Goal: Information Seeking & Learning: Learn about a topic

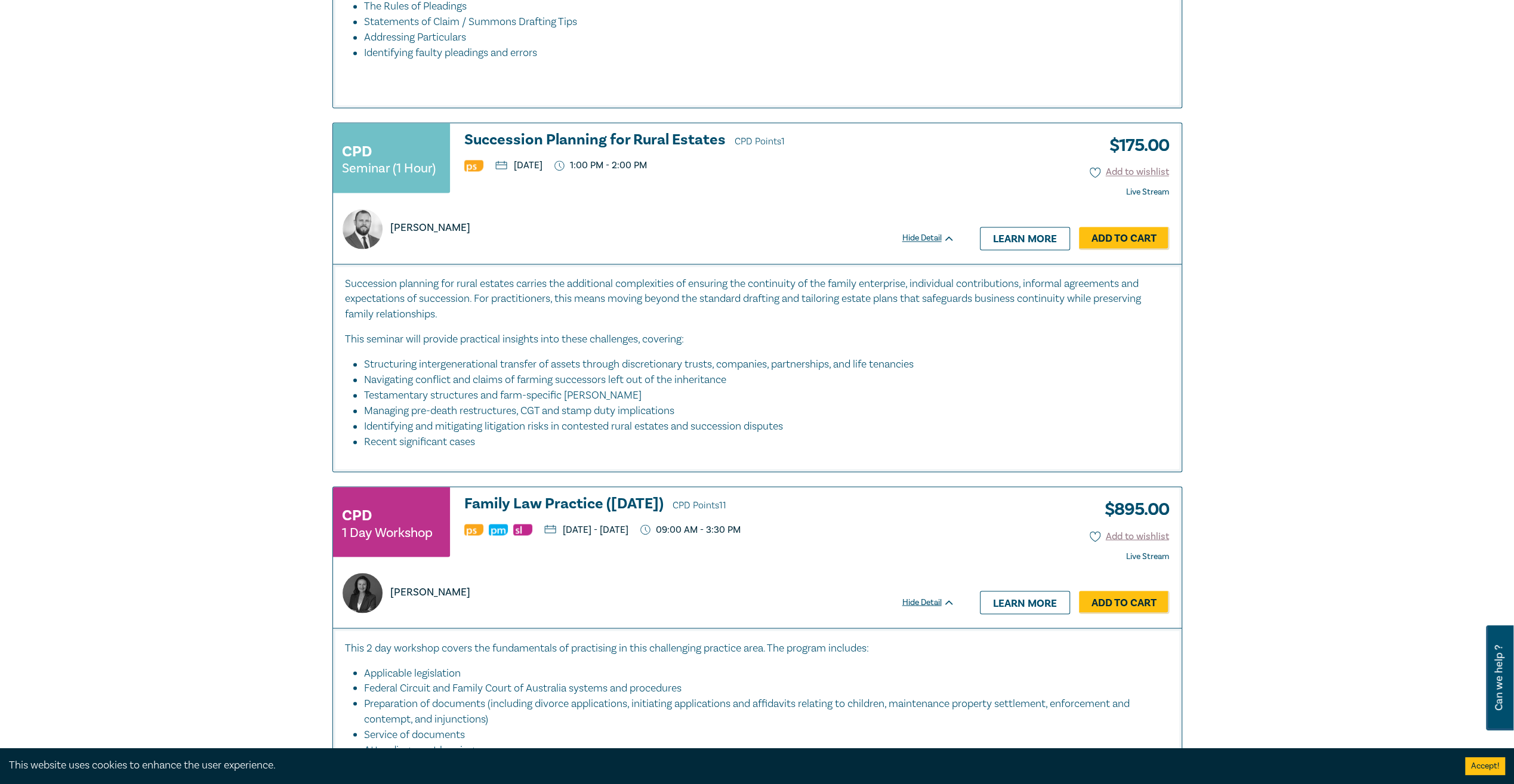
scroll to position [1790, 0]
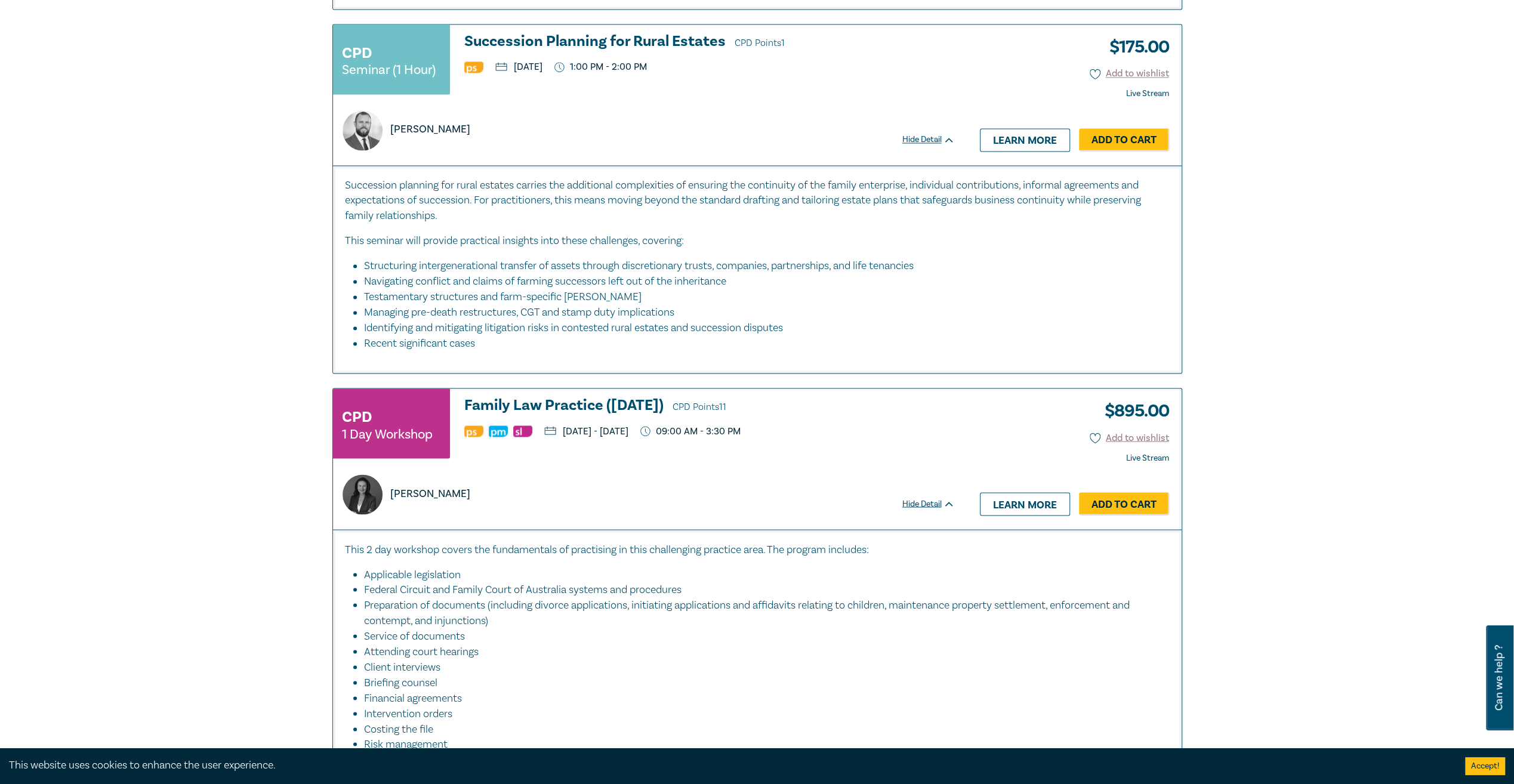
scroll to position [1909, 0]
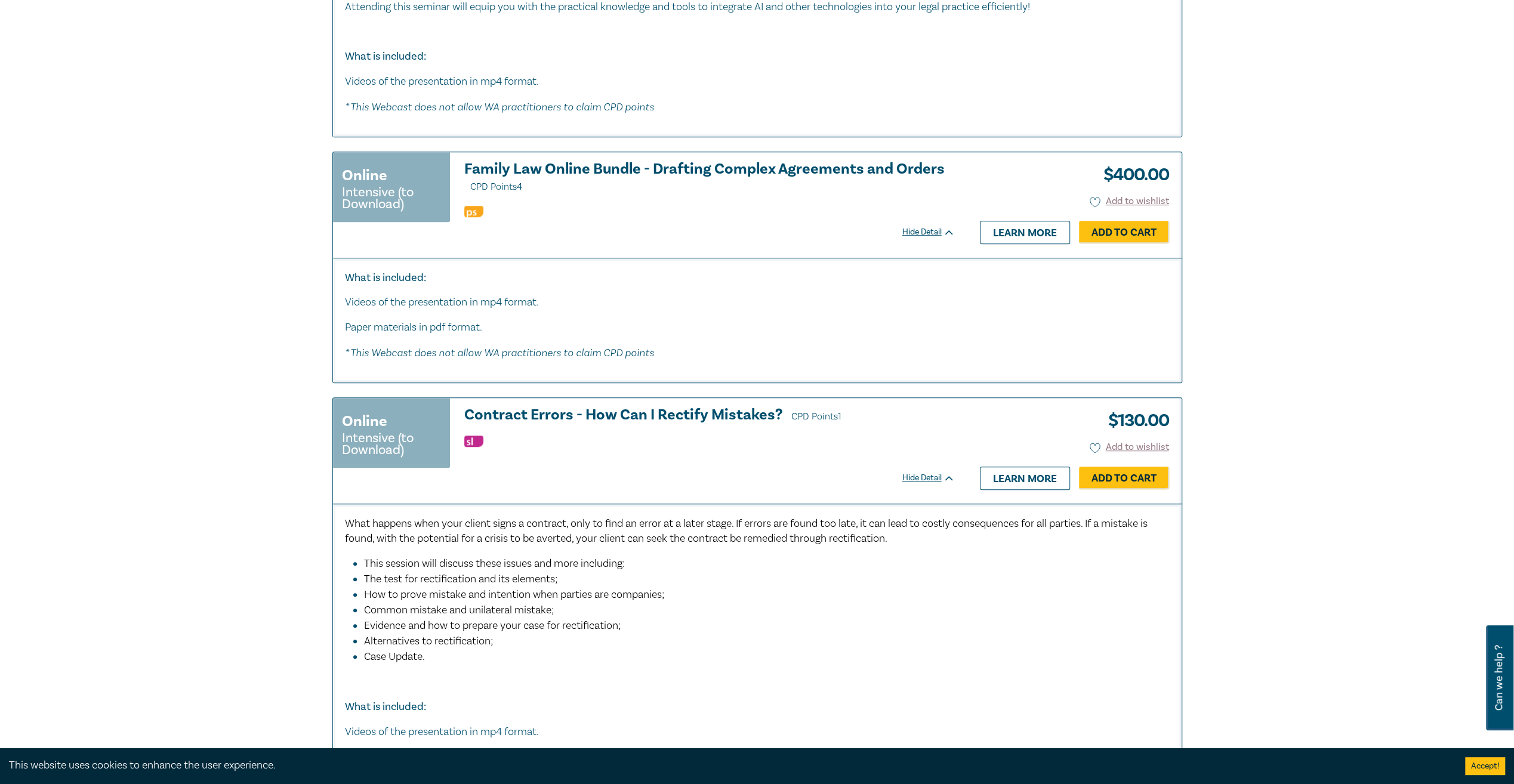
scroll to position [5428, 0]
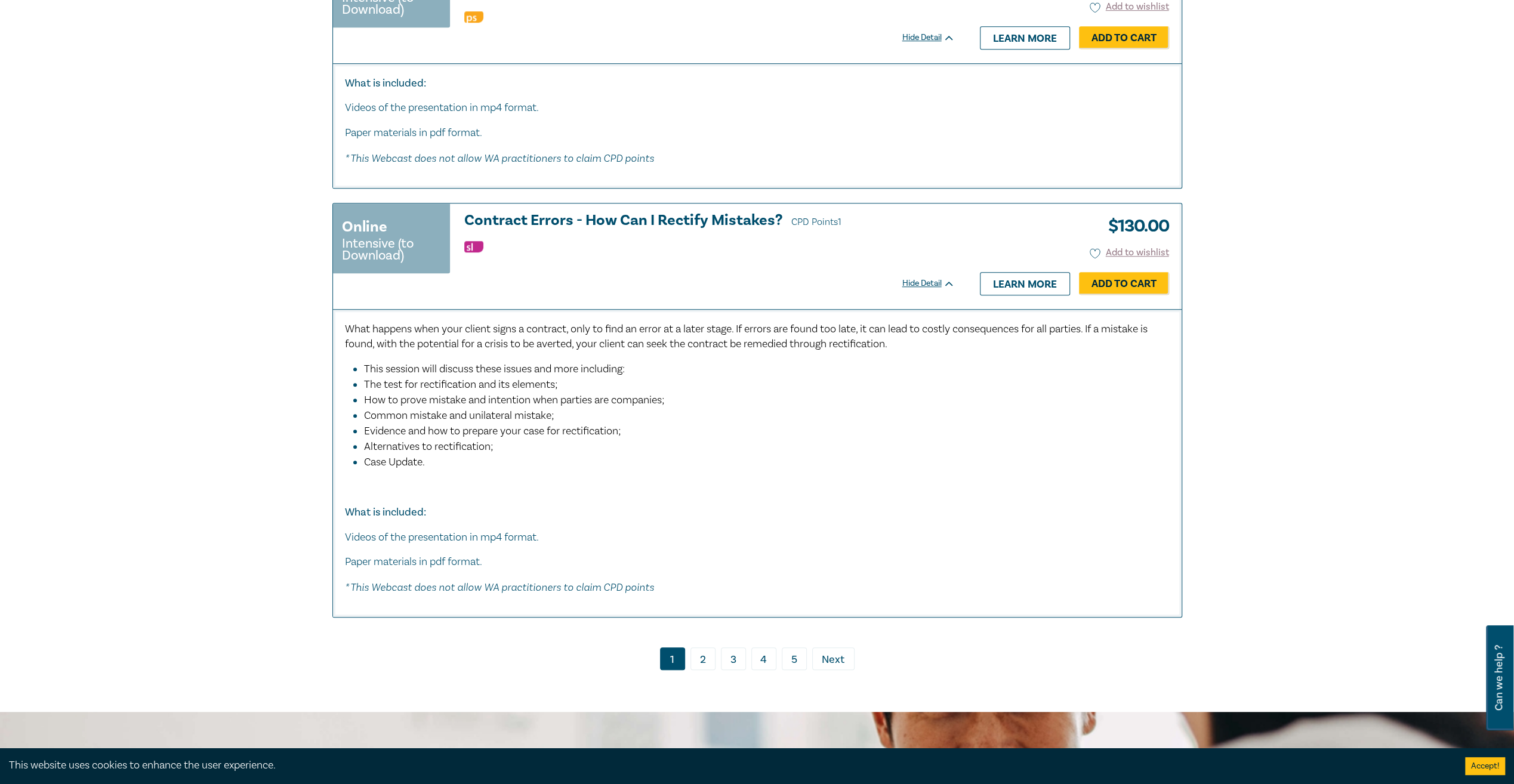
click at [705, 647] on link "2" at bounding box center [703, 658] width 25 height 23
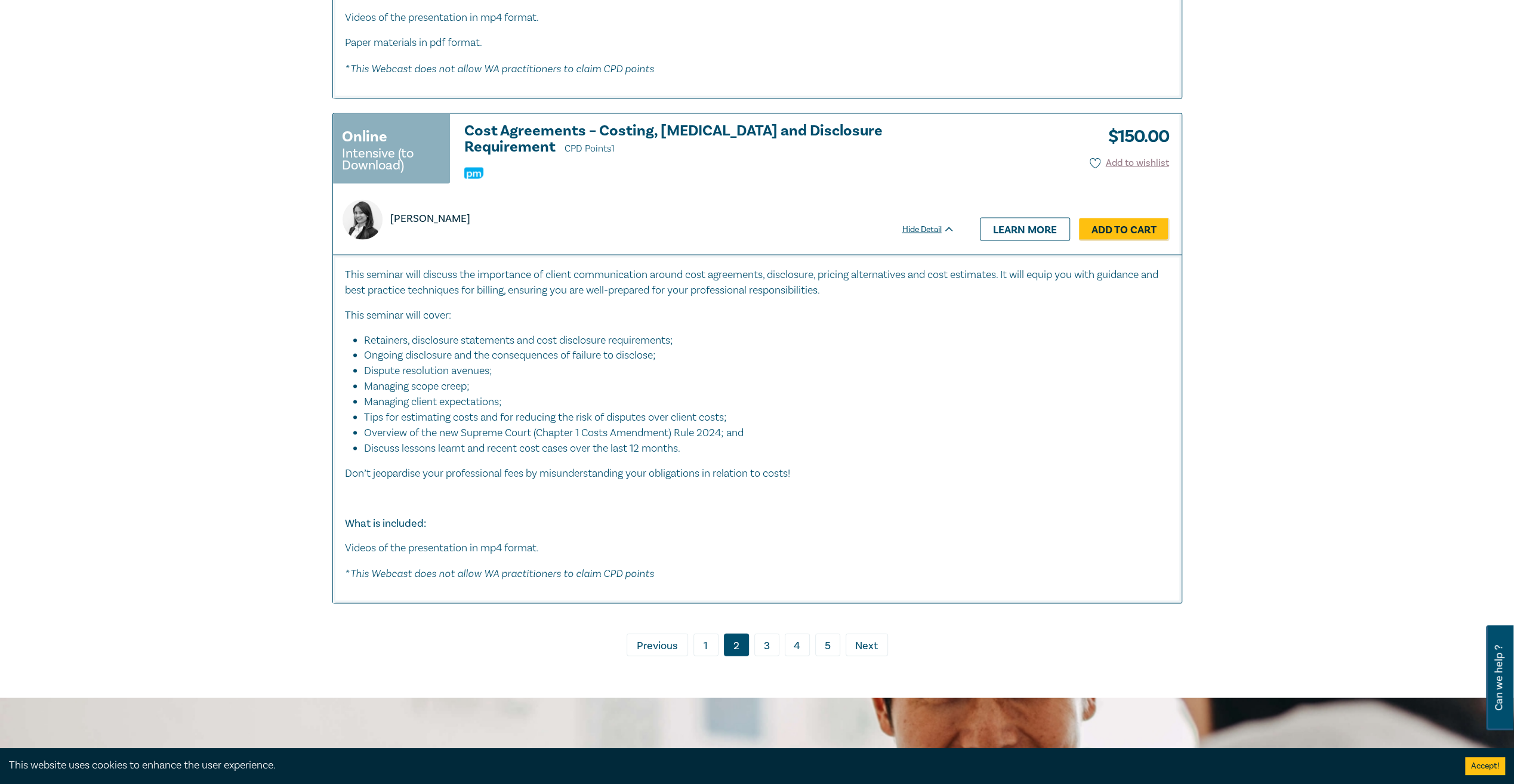
scroll to position [6801, 0]
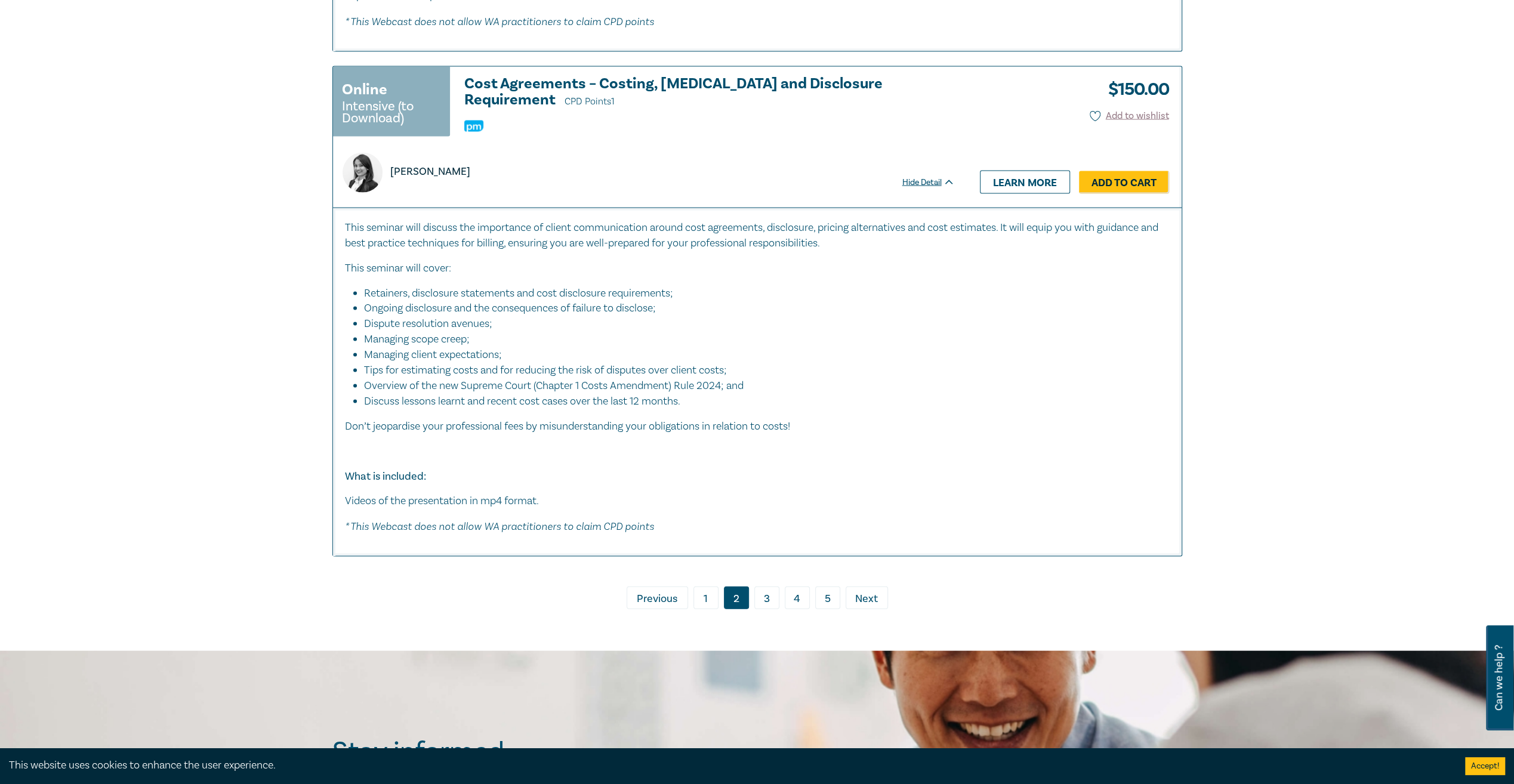
click at [770, 586] on link "3" at bounding box center [767, 597] width 25 height 23
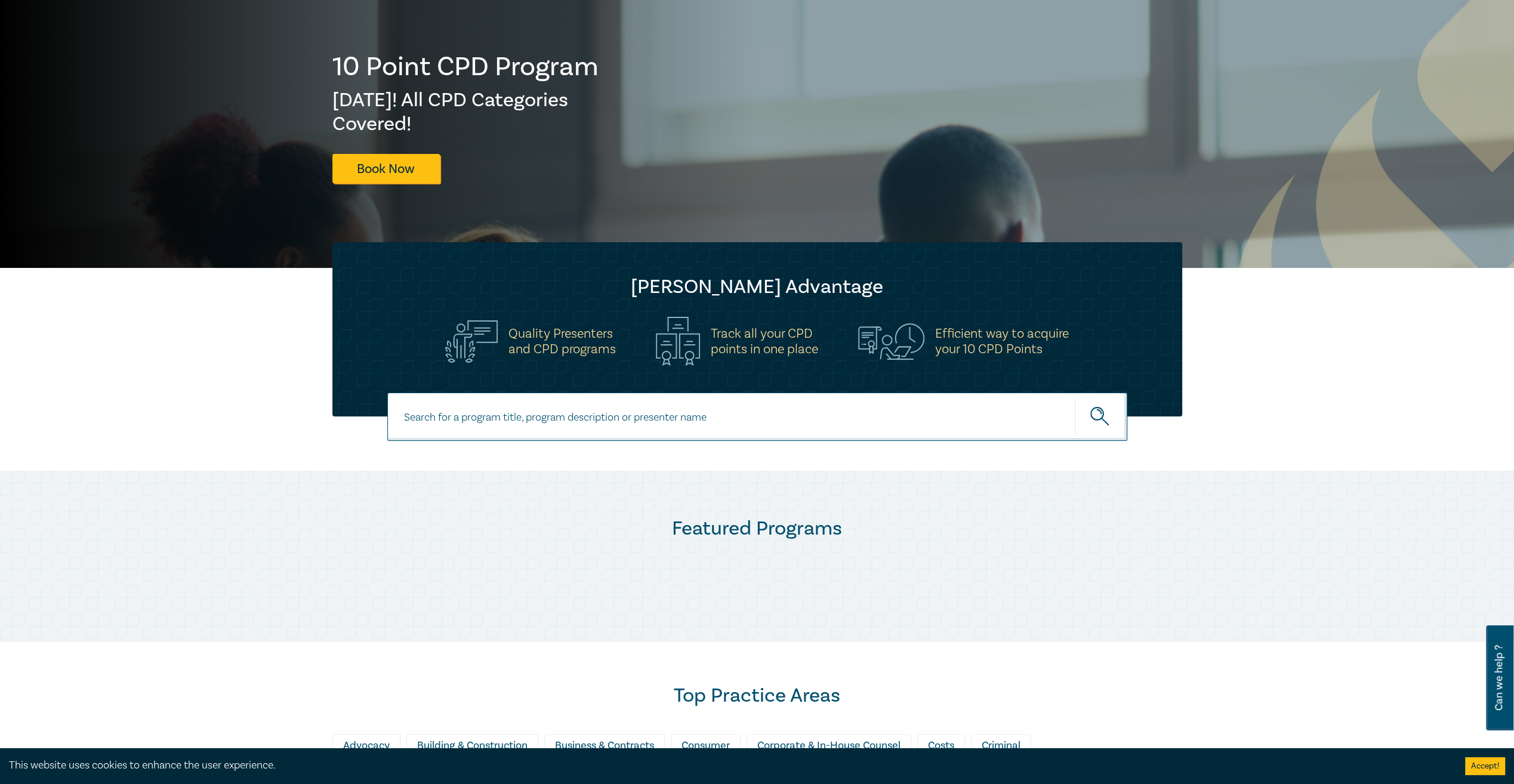
scroll to position [119, 0]
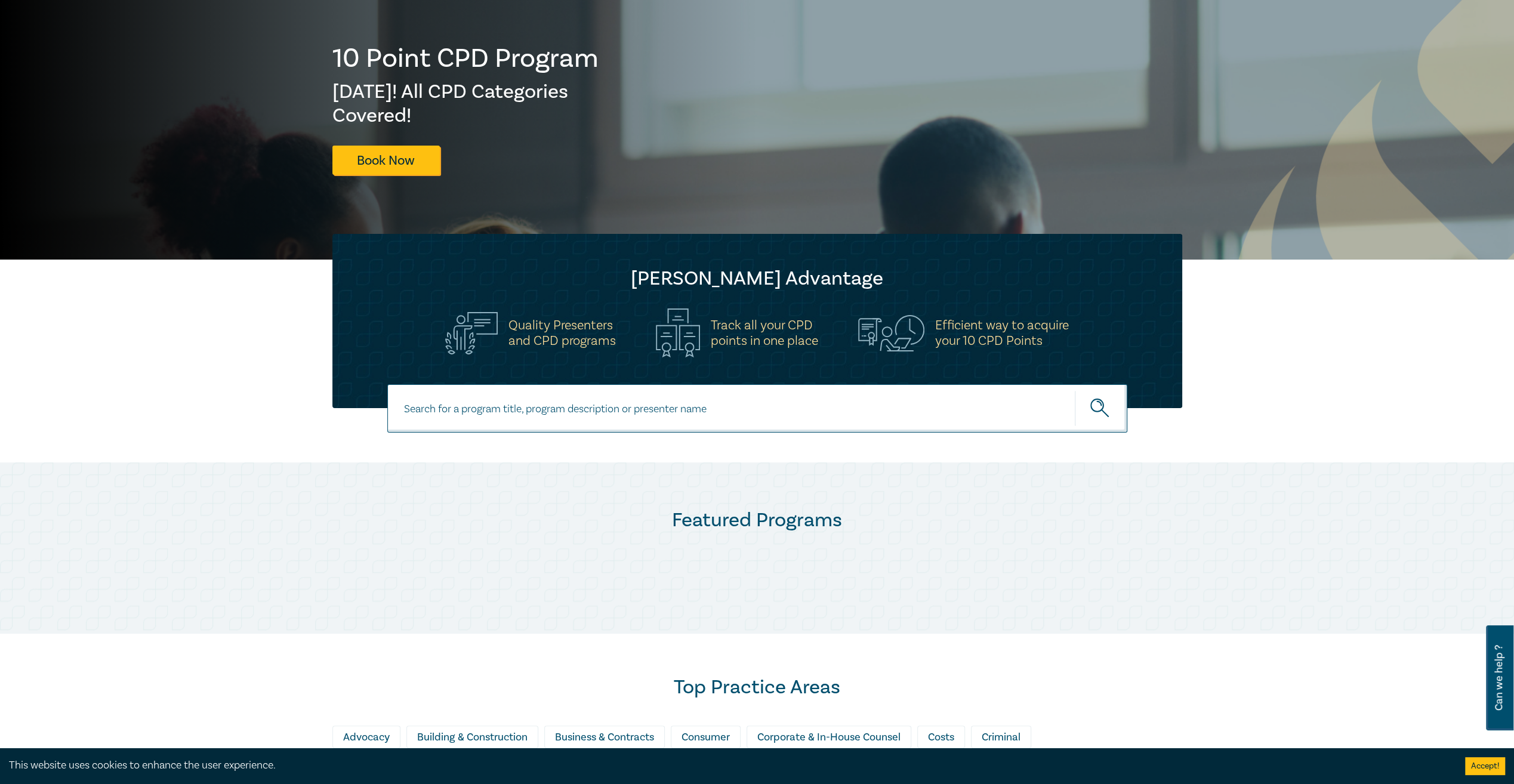
click at [586, 410] on input at bounding box center [757, 409] width 740 height 48
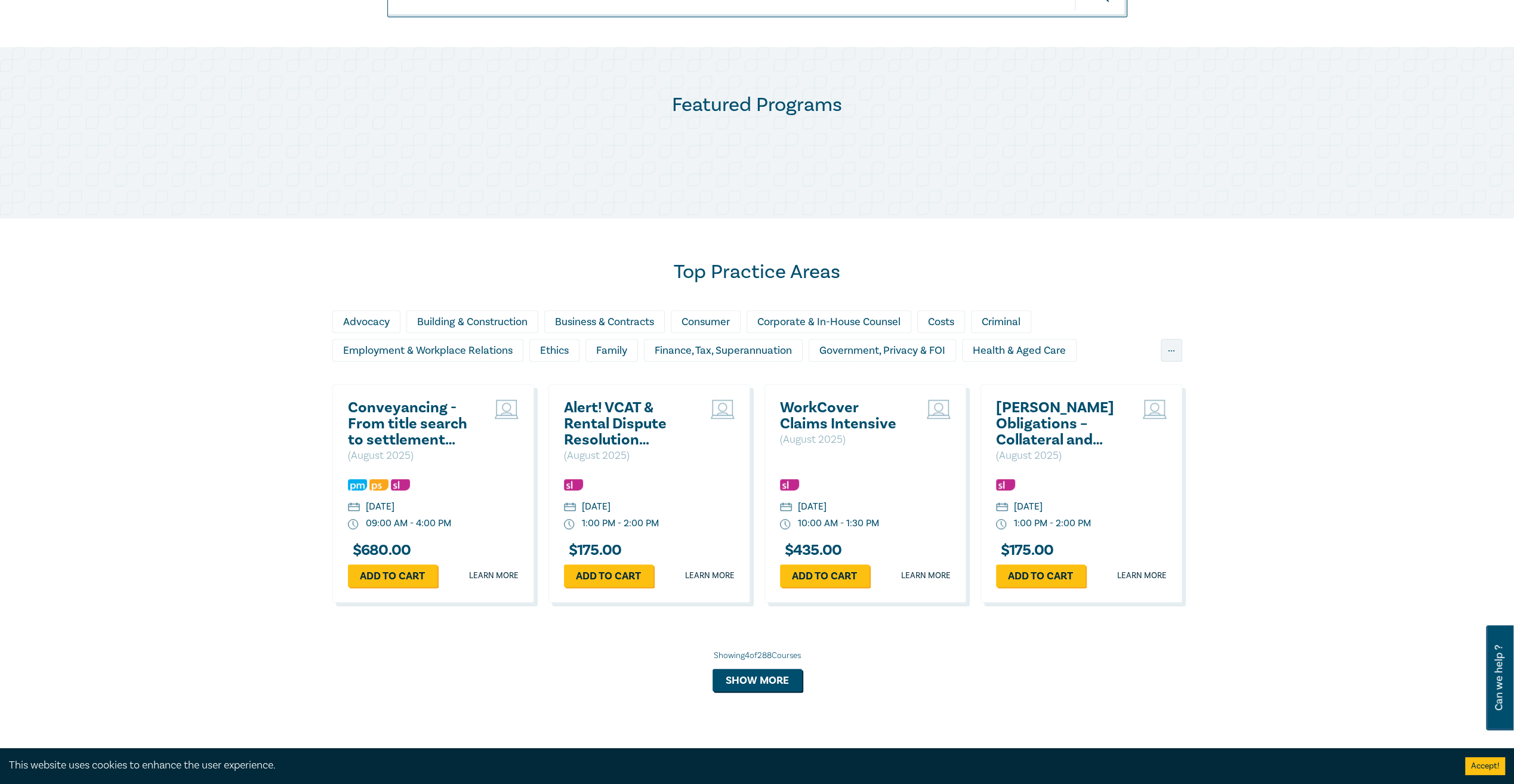
scroll to position [537, 0]
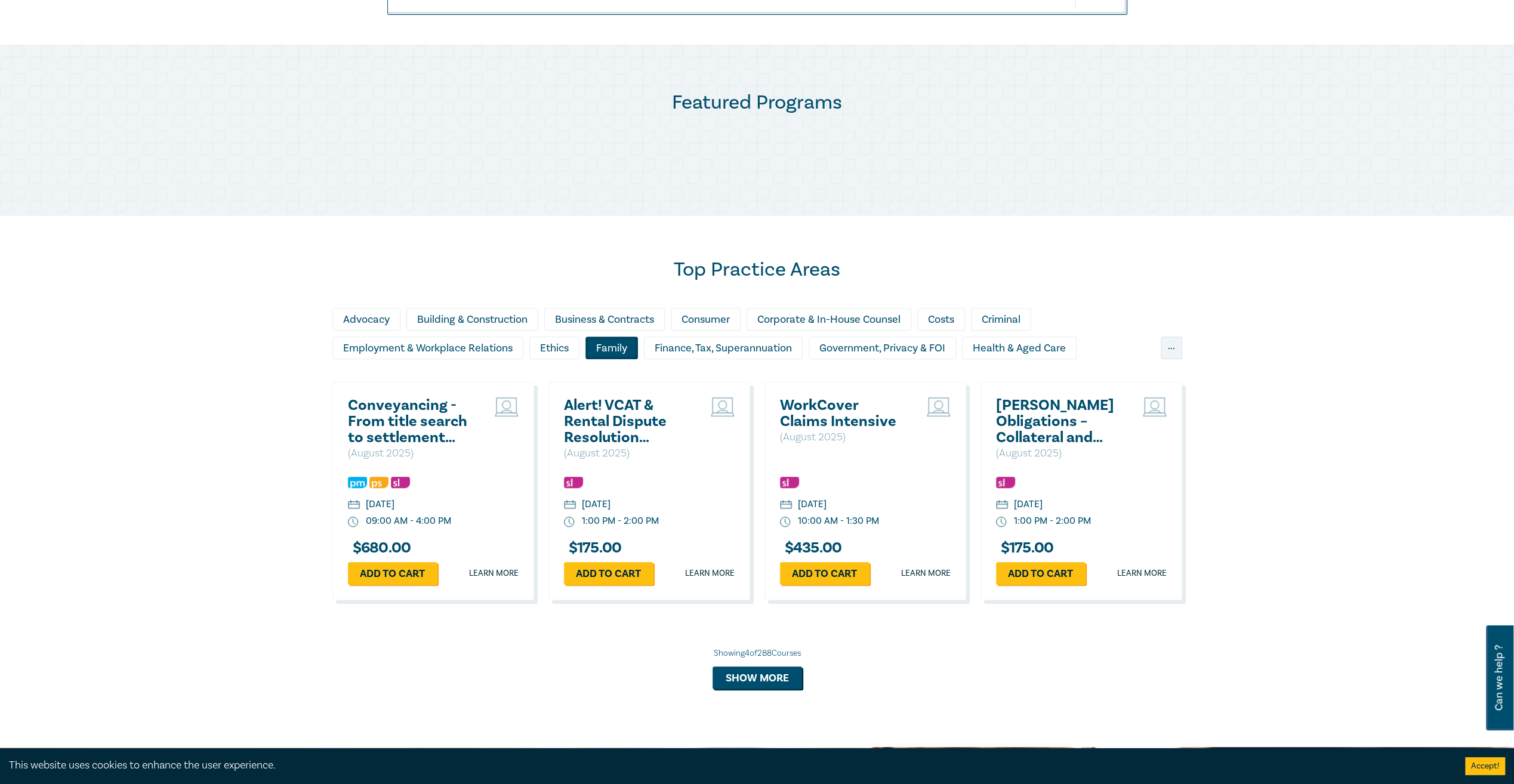
click at [610, 350] on div "Family" at bounding box center [611, 348] width 52 height 23
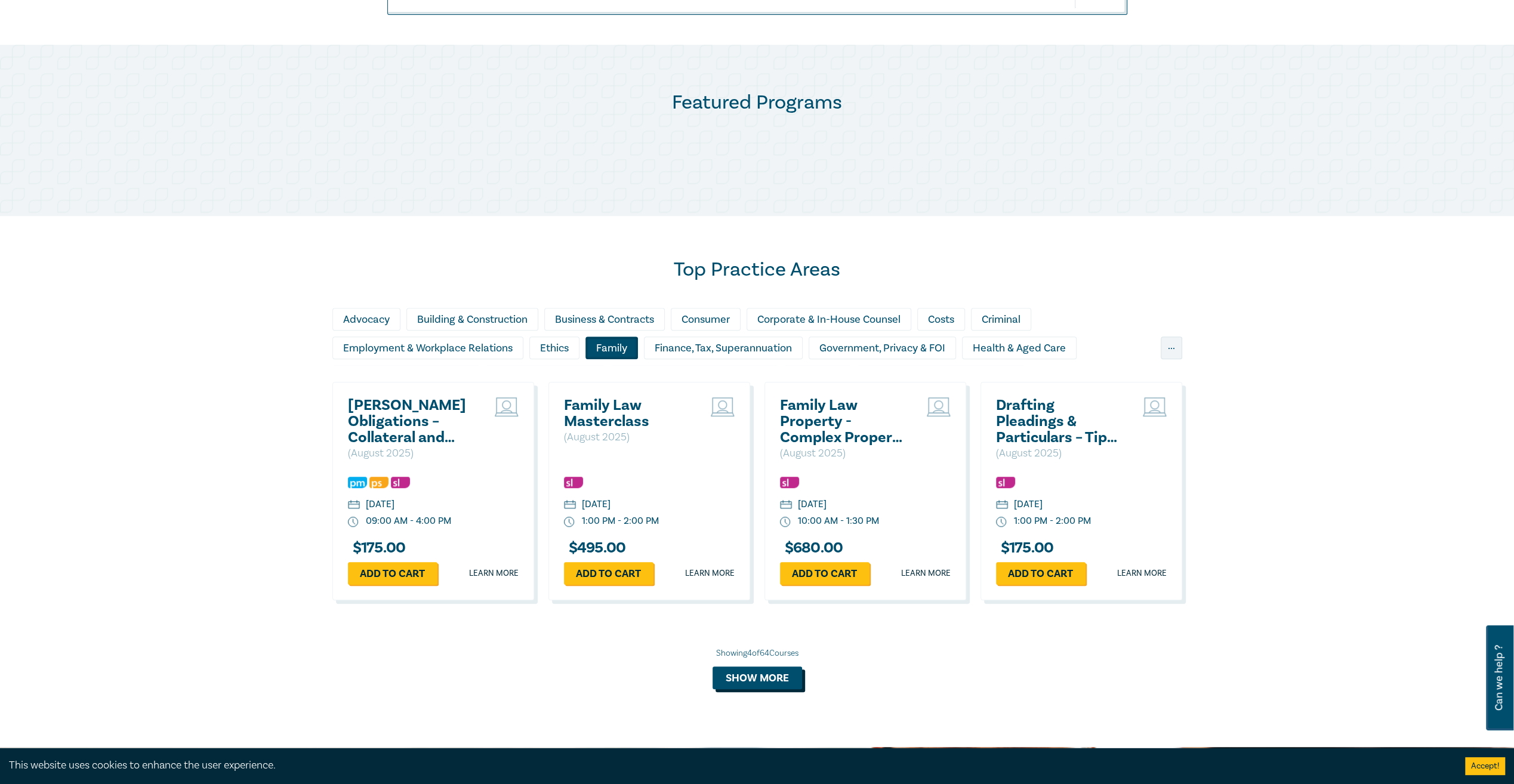
click at [742, 674] on button "Show more" at bounding box center [757, 678] width 89 height 23
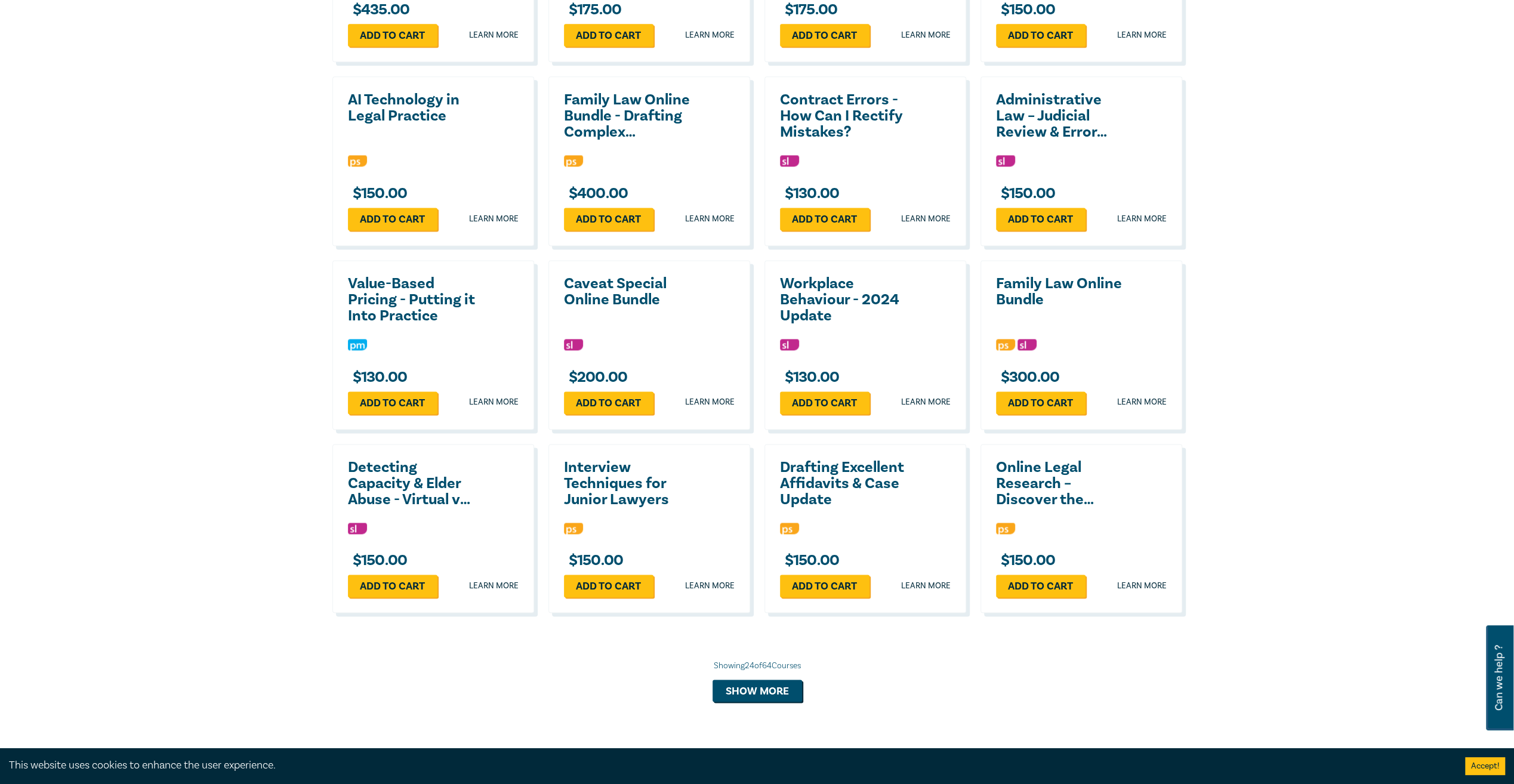
scroll to position [1551, 0]
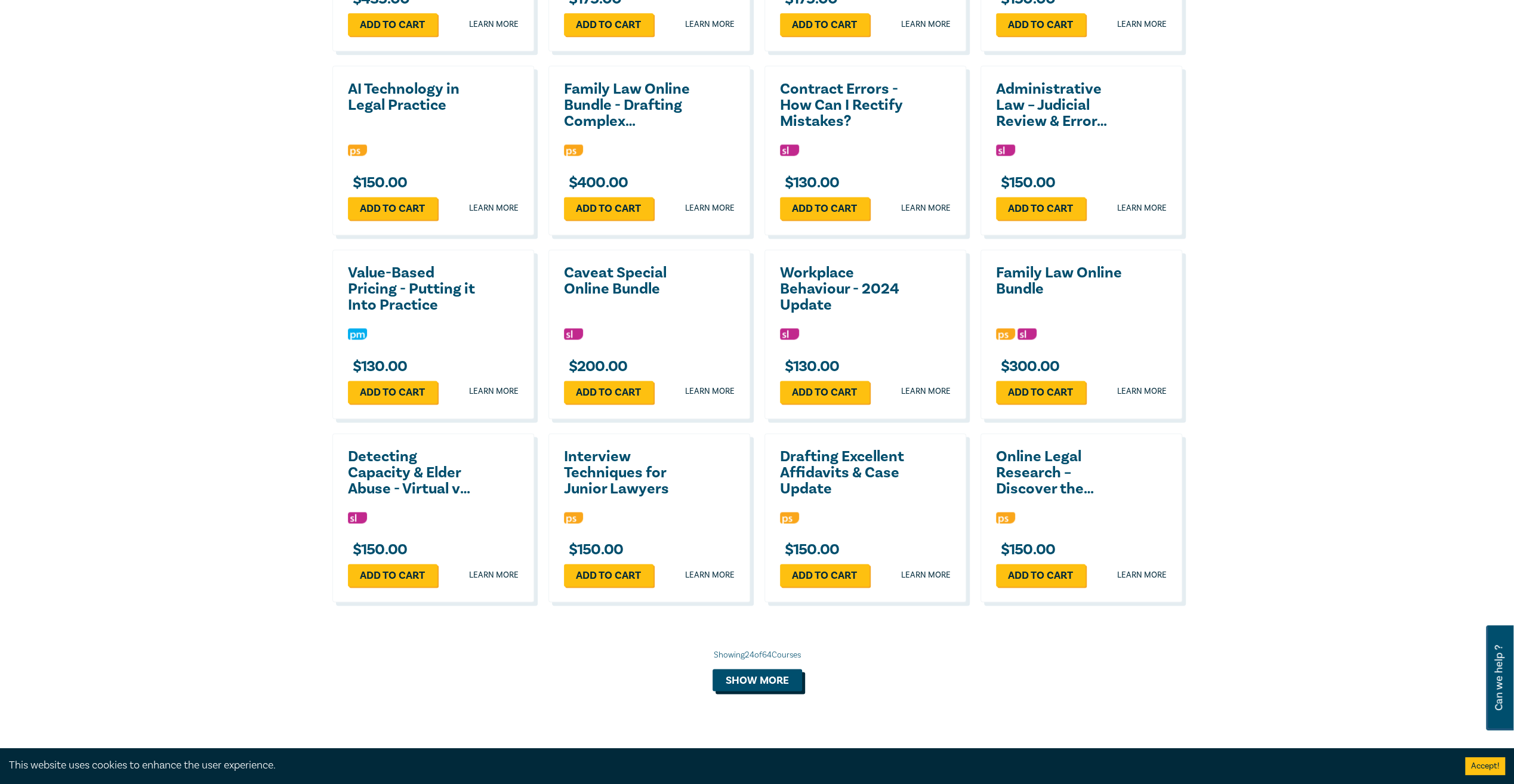
click at [756, 691] on button "Show more" at bounding box center [757, 680] width 89 height 23
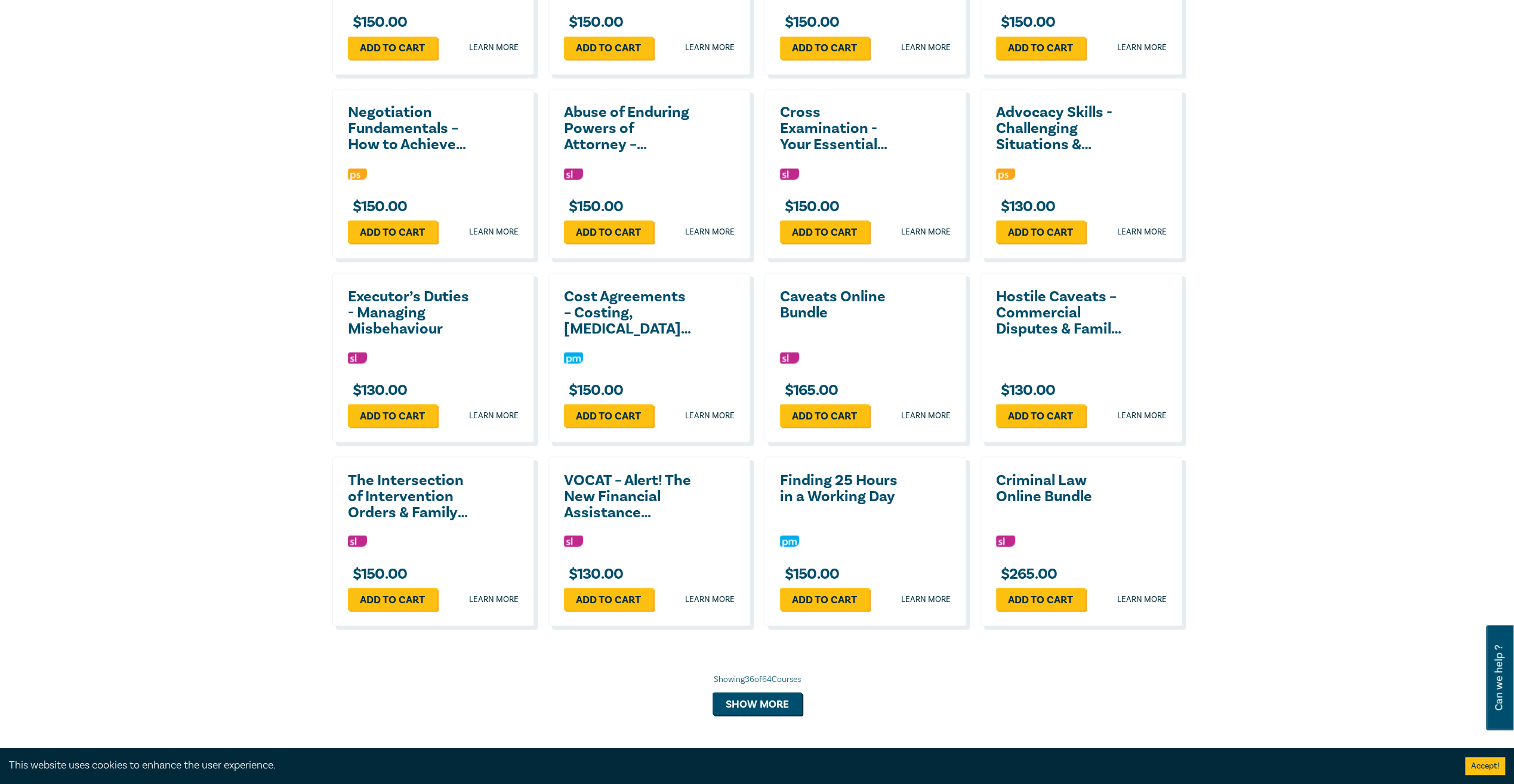
scroll to position [2147, 0]
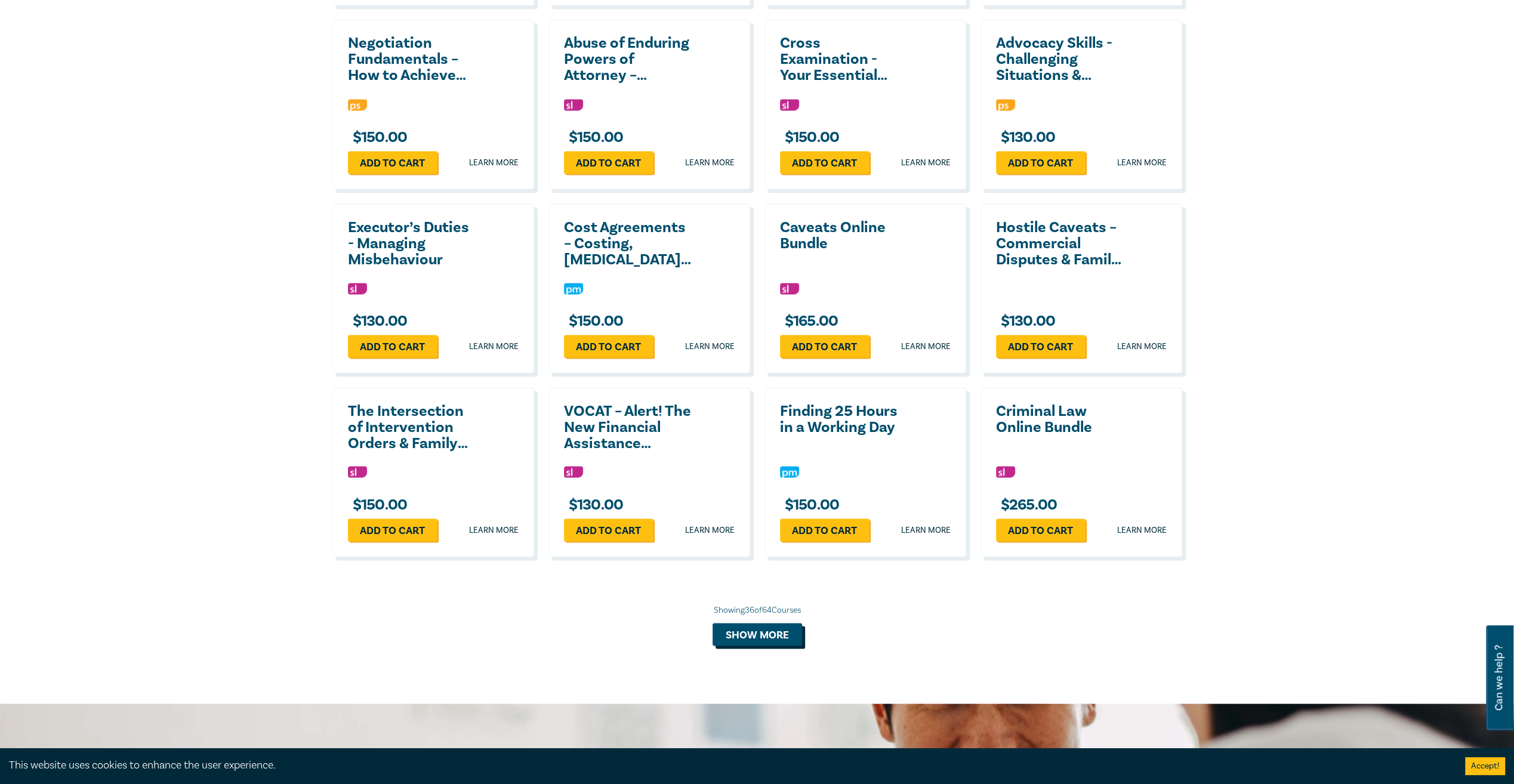
click at [751, 645] on button "Show more" at bounding box center [757, 634] width 89 height 23
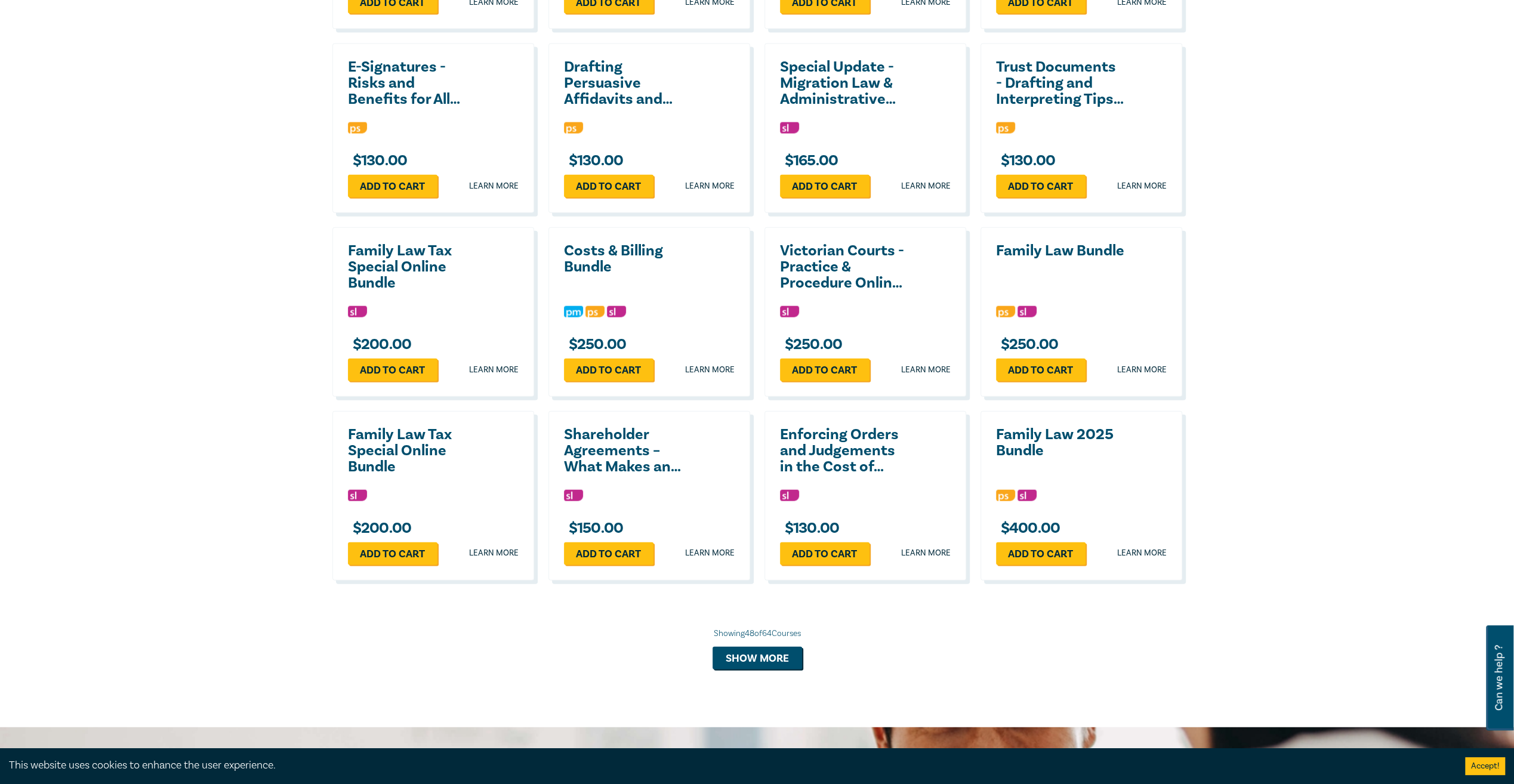
scroll to position [2685, 0]
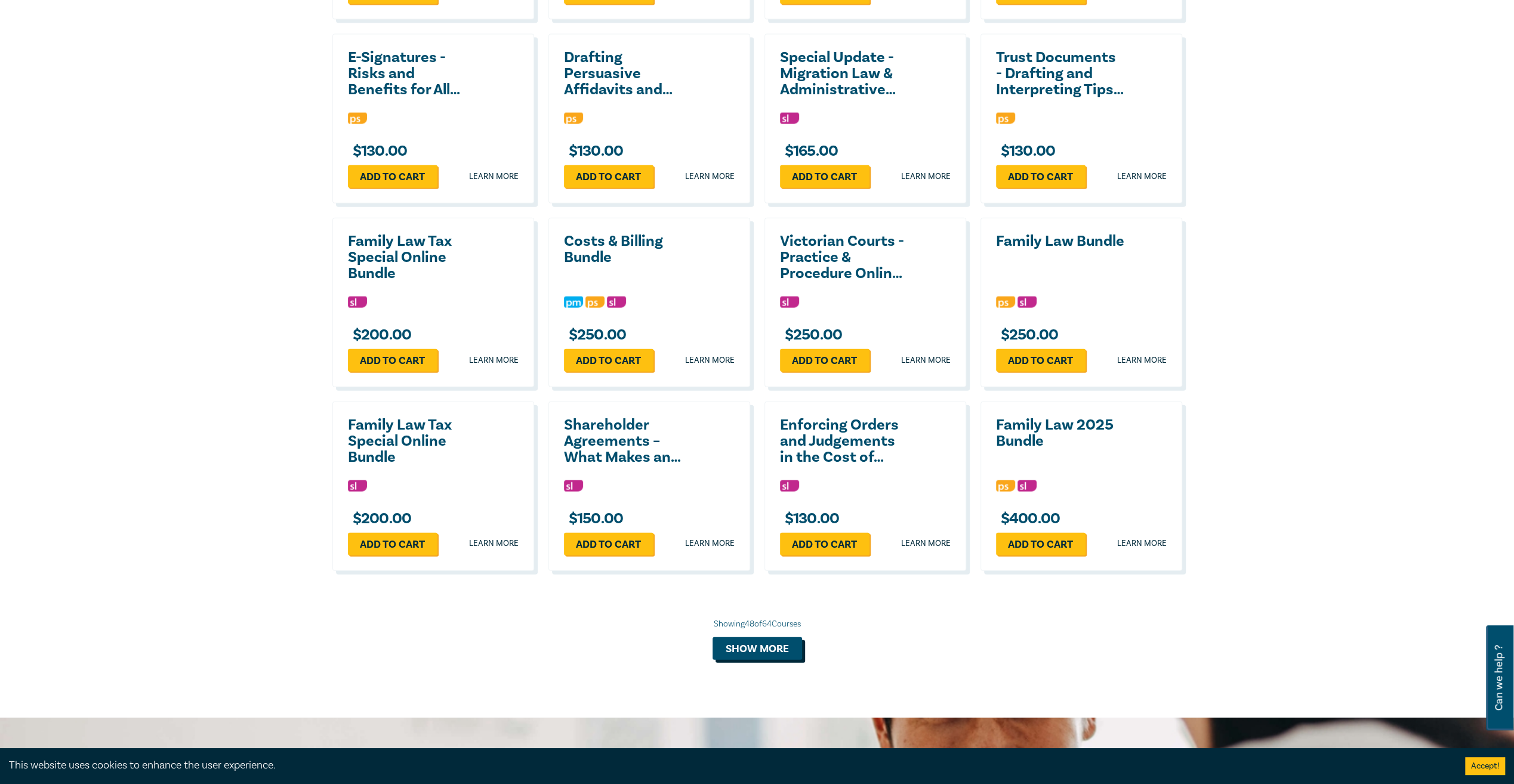
click at [742, 660] on button "Show more" at bounding box center [757, 649] width 89 height 23
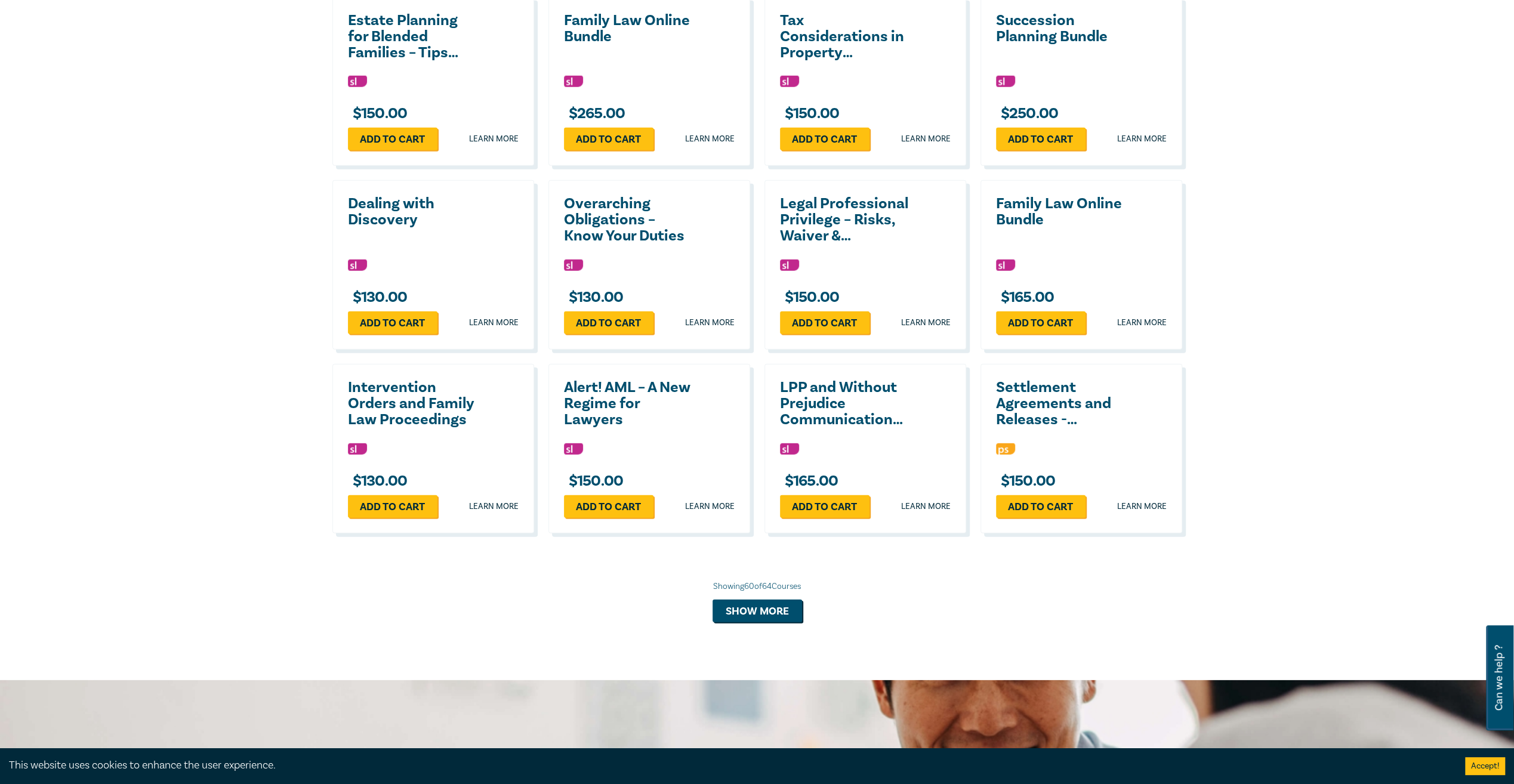
scroll to position [3281, 0]
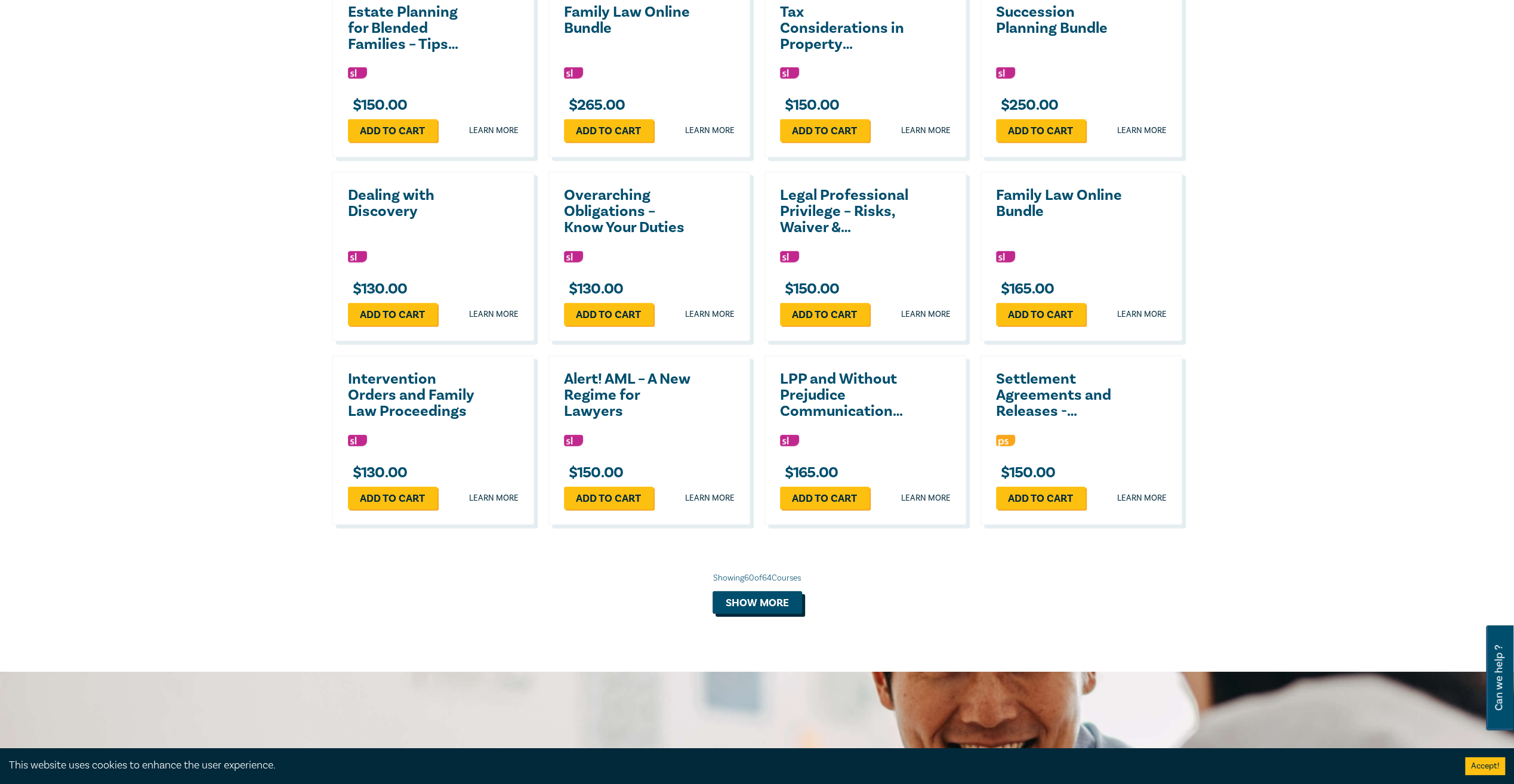
click at [747, 609] on button "Show more" at bounding box center [757, 603] width 89 height 23
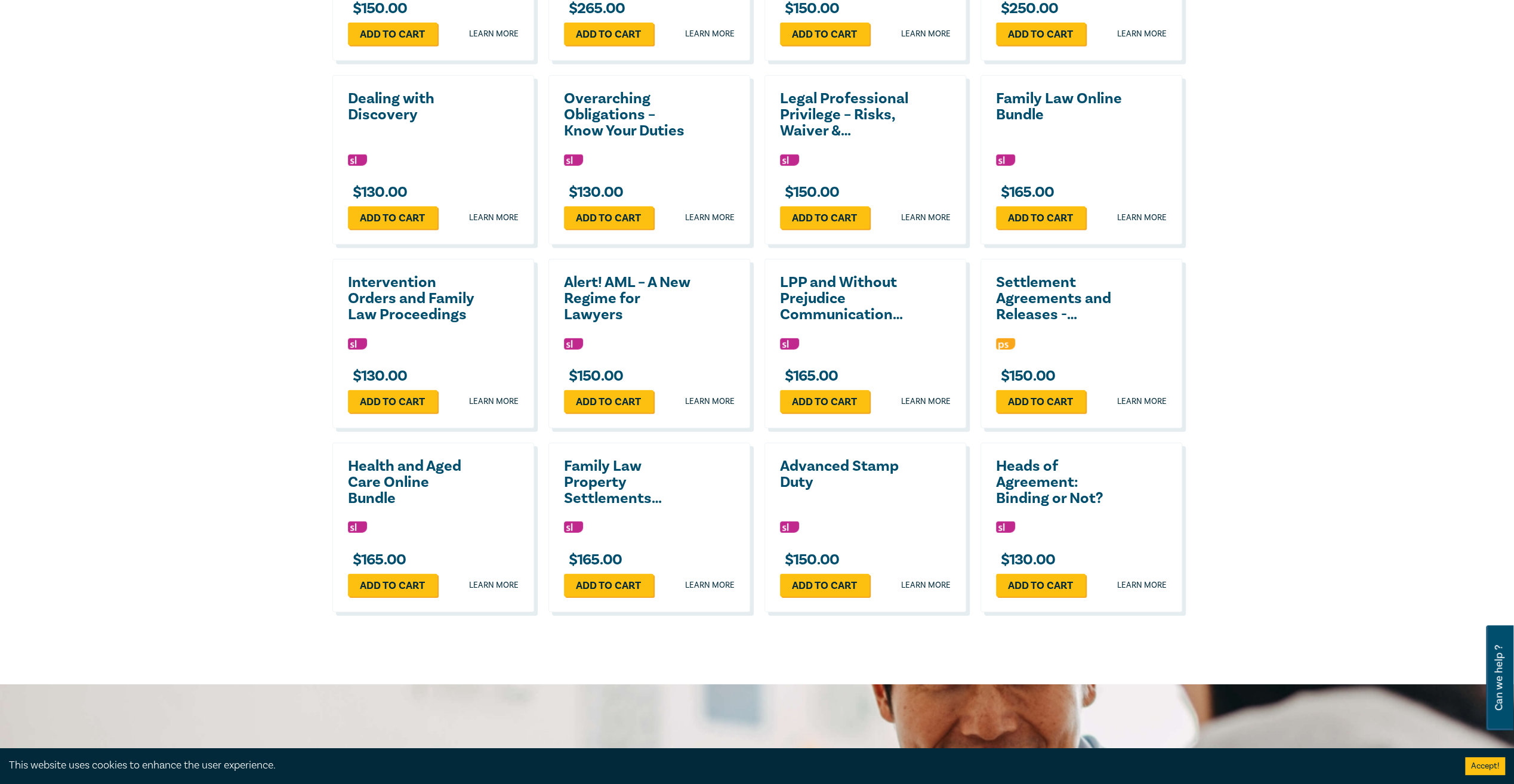
scroll to position [3400, 0]
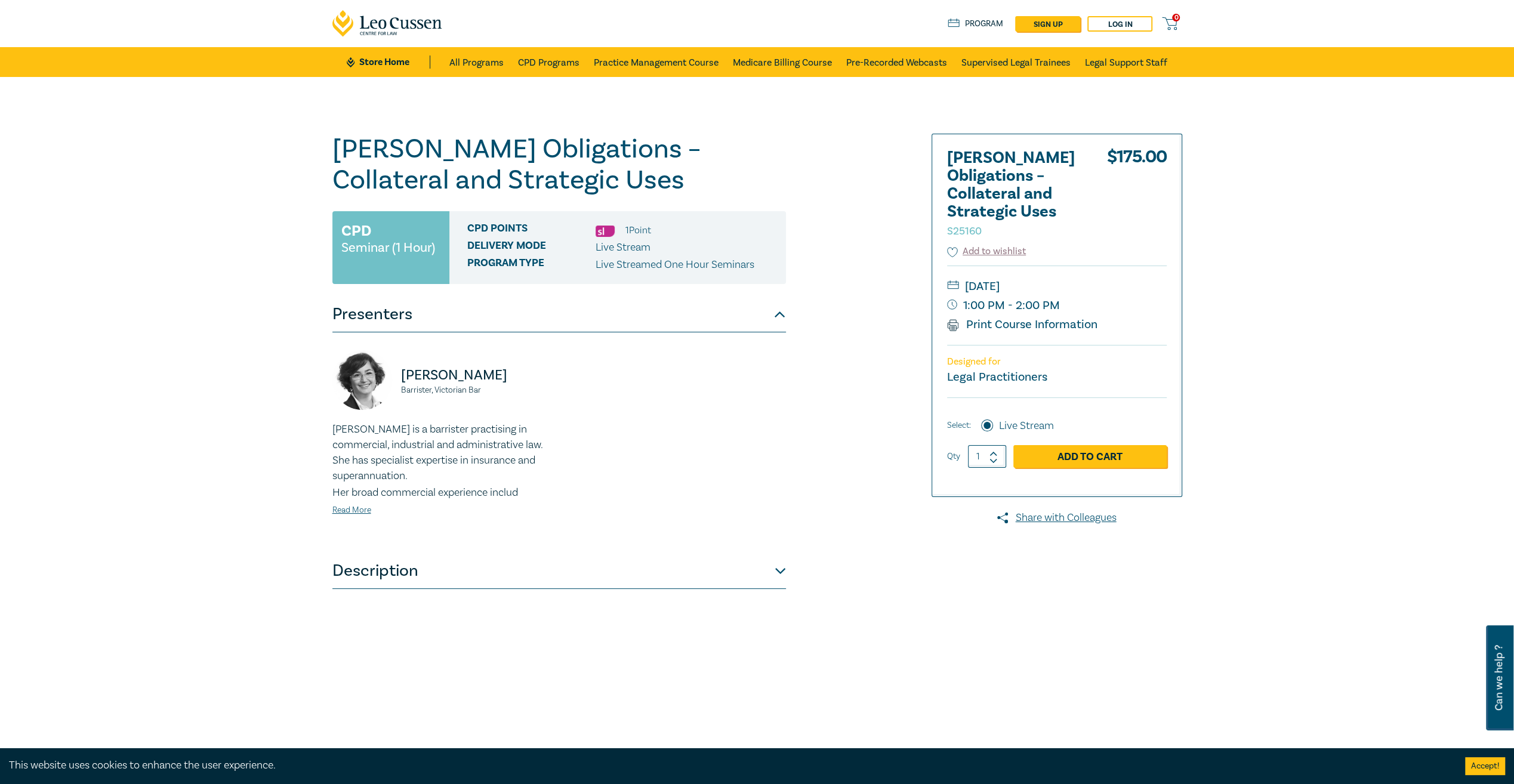
click at [377, 573] on button "Description" at bounding box center [559, 570] width 454 height 35
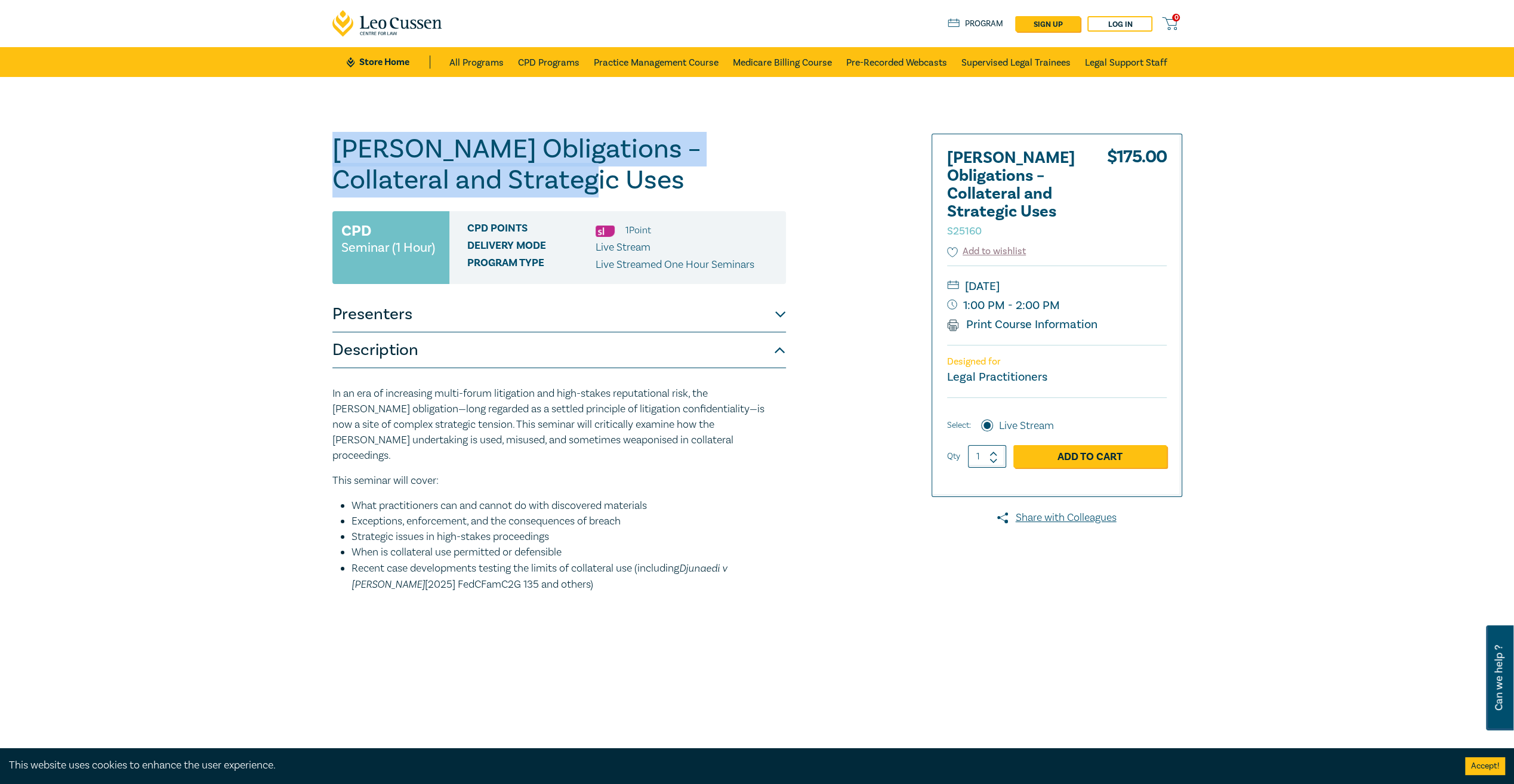
drag, startPoint x: 335, startPoint y: 151, endPoint x: 514, endPoint y: 179, distance: 181.2
click at [514, 179] on h1 "Harman Obligations – Collateral and Strategic Uses S25160" at bounding box center [559, 164] width 454 height 62
copy h1 "[PERSON_NAME] Obligations – Collateral and Strategic Uses"
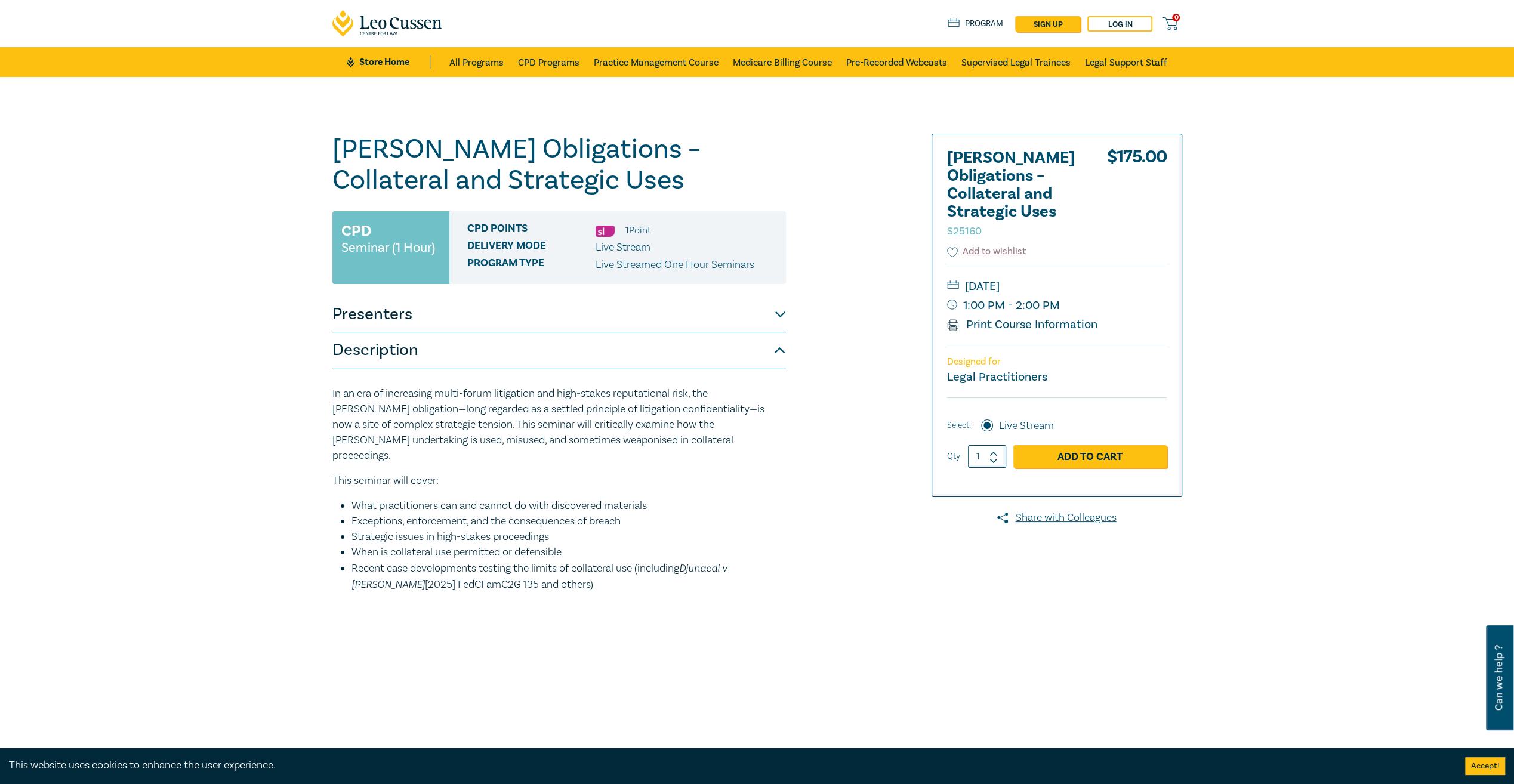
drag, startPoint x: 967, startPoint y: 286, endPoint x: 1102, endPoint y: 285, distance: 135.0
click at [1102, 285] on small "[DATE]" at bounding box center [1057, 287] width 219 height 19
drag, startPoint x: 1100, startPoint y: 284, endPoint x: 964, endPoint y: 288, distance: 136.1
click at [964, 288] on small "[DATE]" at bounding box center [1057, 287] width 219 height 19
copy small "[DATE]"
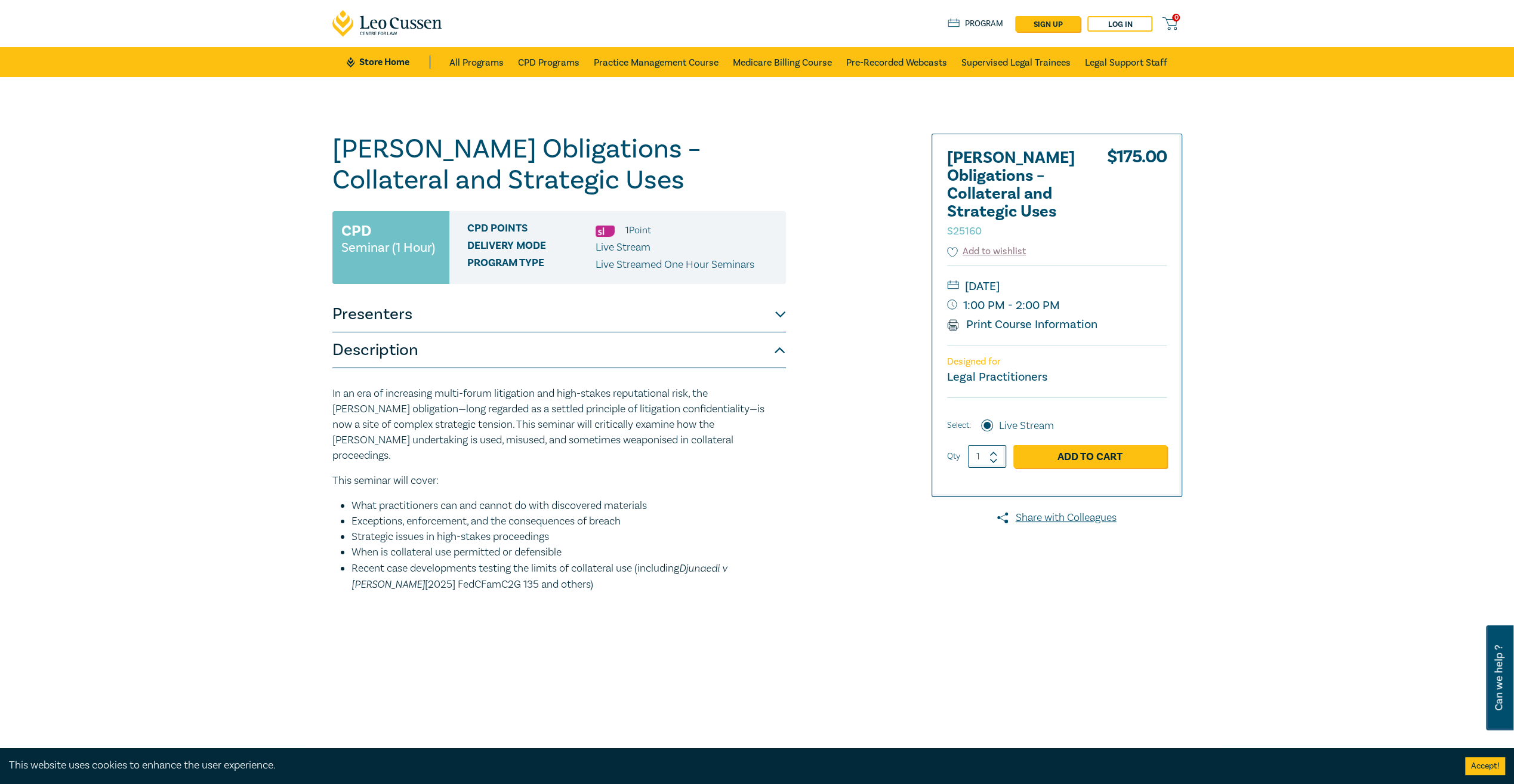
click at [365, 318] on button "Presenters" at bounding box center [559, 314] width 454 height 35
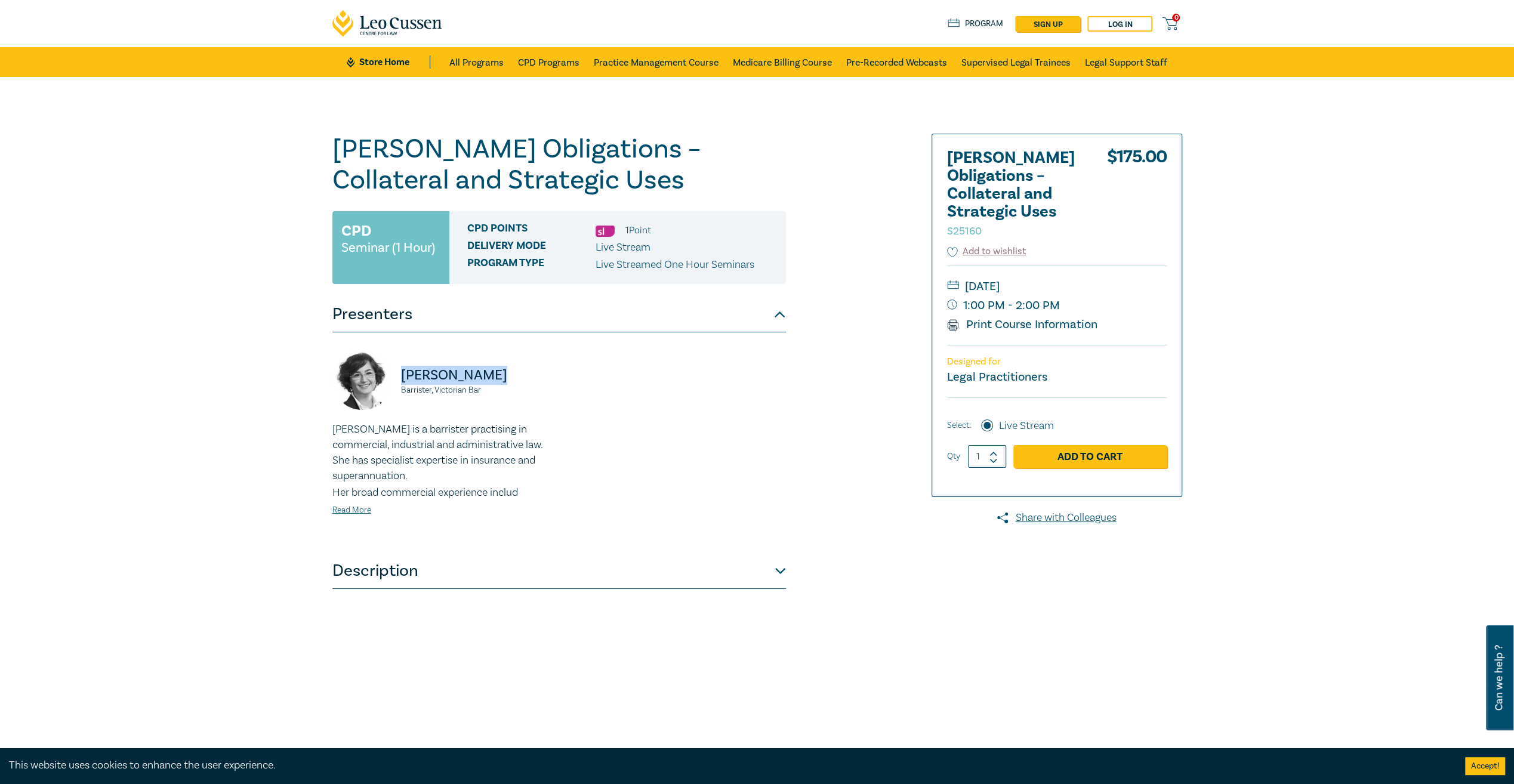
drag, startPoint x: 510, startPoint y: 373, endPoint x: 393, endPoint y: 375, distance: 117.0
click at [393, 375] on div "Nawaar Hassan Barrister, Victorian Bar" at bounding box center [442, 386] width 219 height 72
copy p "Nawaar Hassan"
click at [202, 380] on div "Harman Obligations – Collateral and Strategic Uses S25160 CPD Seminar (1 Hour) …" at bounding box center [757, 432] width 1514 height 710
click at [160, 541] on div "Harman Obligations – Collateral and Strategic Uses S25160 CPD Seminar (1 Hour) …" at bounding box center [757, 432] width 1514 height 710
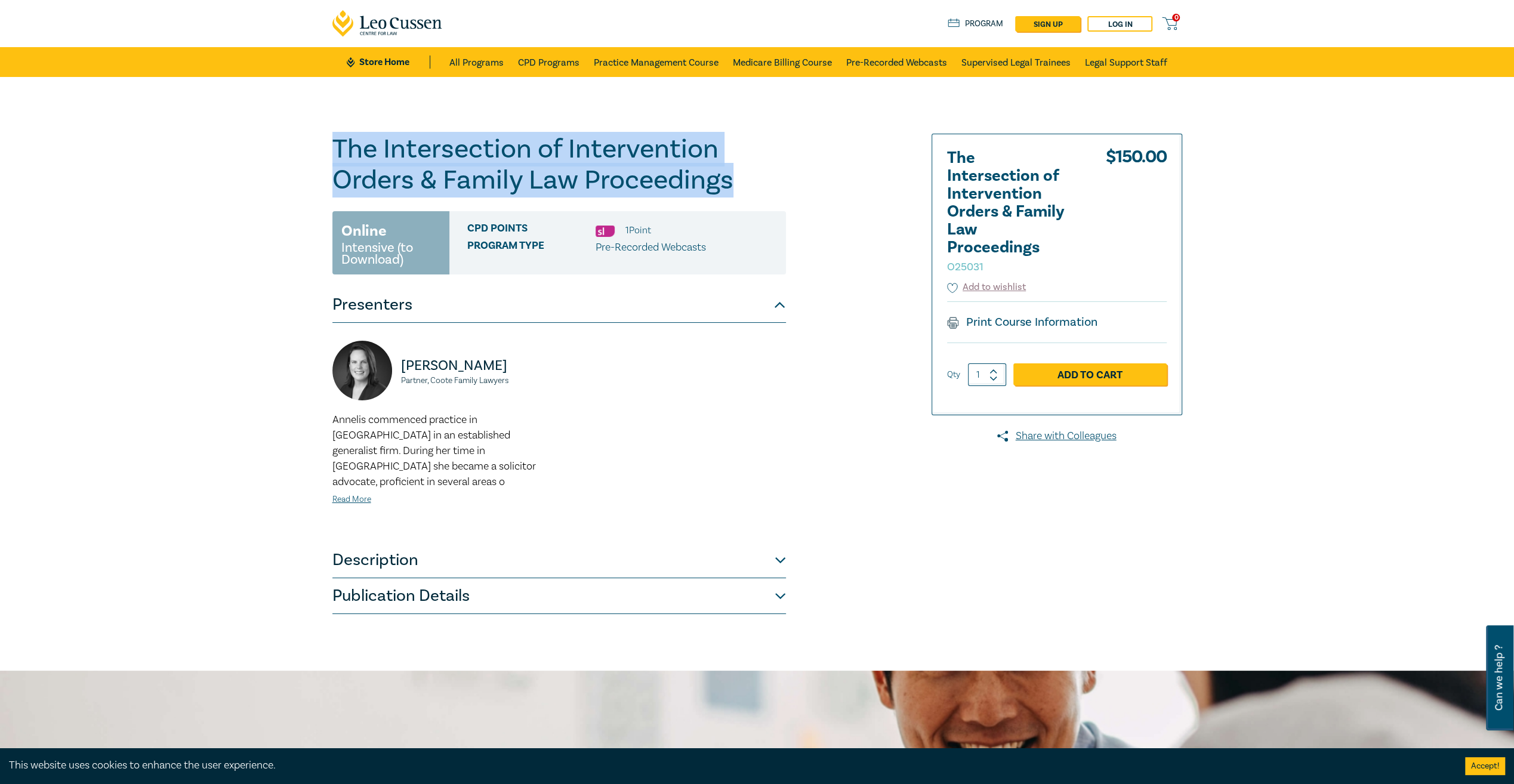
drag, startPoint x: 335, startPoint y: 150, endPoint x: 730, endPoint y: 194, distance: 397.4
click at [730, 194] on h1 "The Intersection of Intervention Orders & Family Law Proceedings O25031" at bounding box center [559, 164] width 454 height 62
copy h1 "The Intersection of Intervention Orders & Family Law Proceedings"
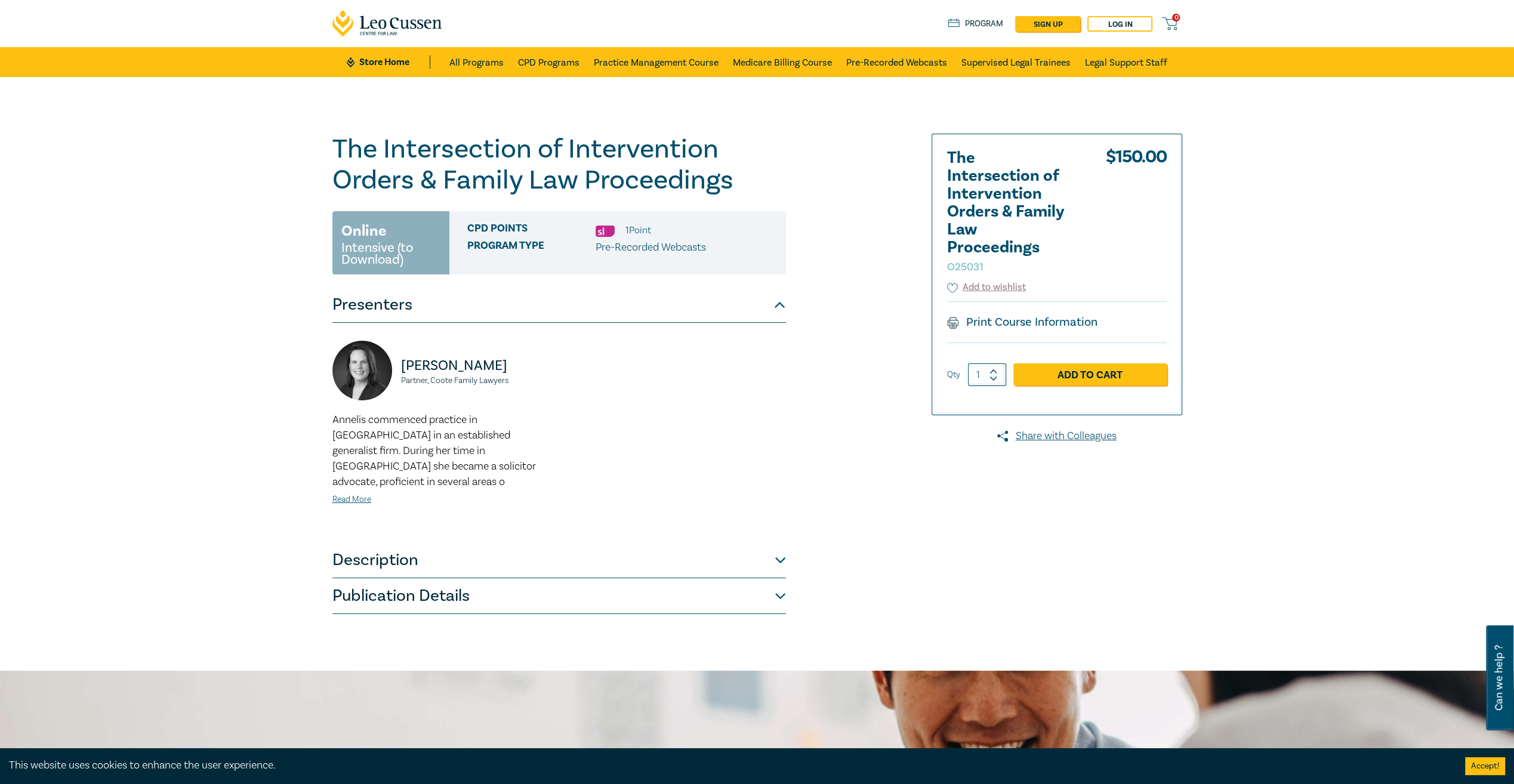
click at [124, 417] on div "The Intersection of Intervention Orders & Family Law Proceedings O25031 Online …" at bounding box center [757, 374] width 1514 height 594
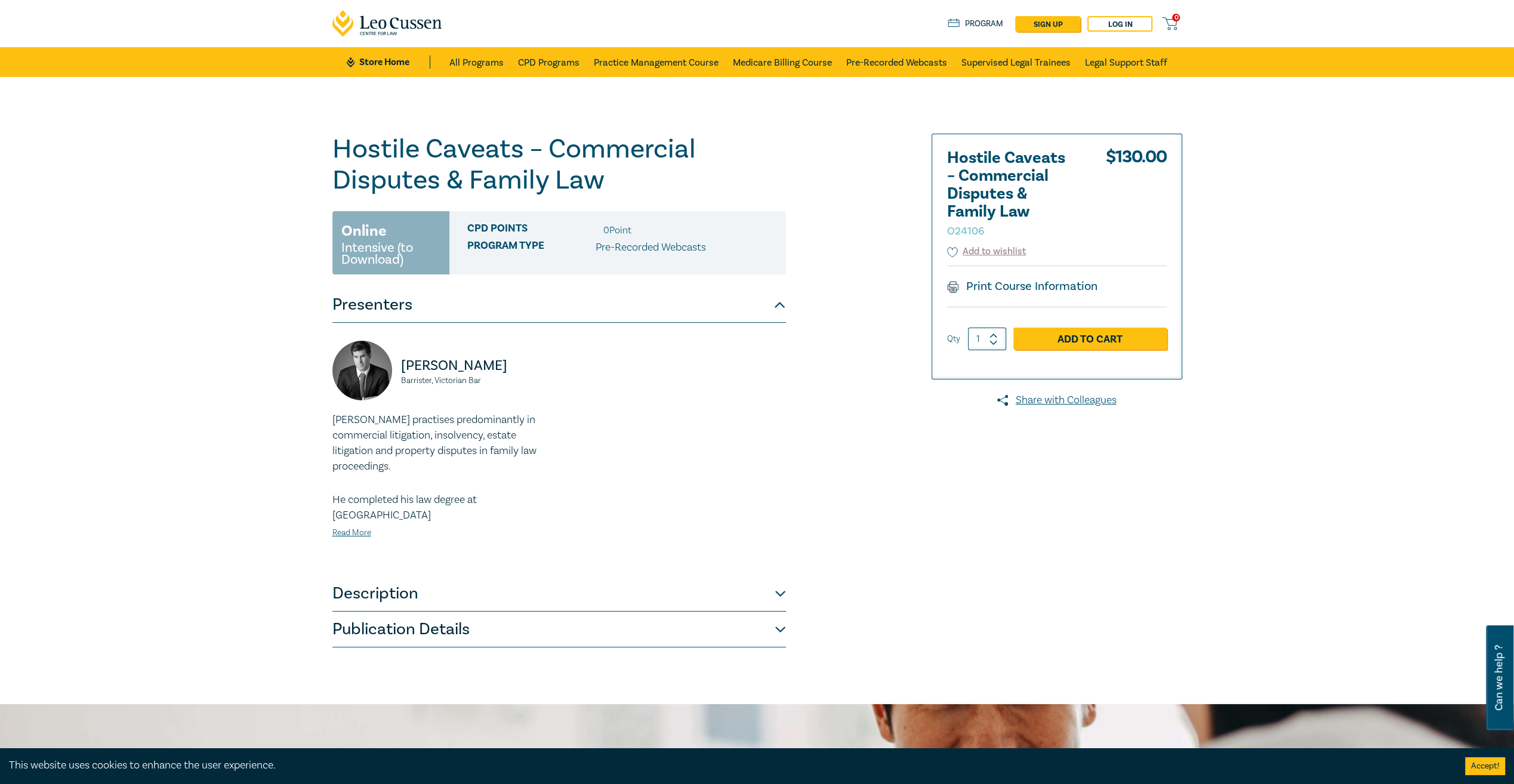
click at [418, 575] on button "Description" at bounding box center [559, 593] width 454 height 35
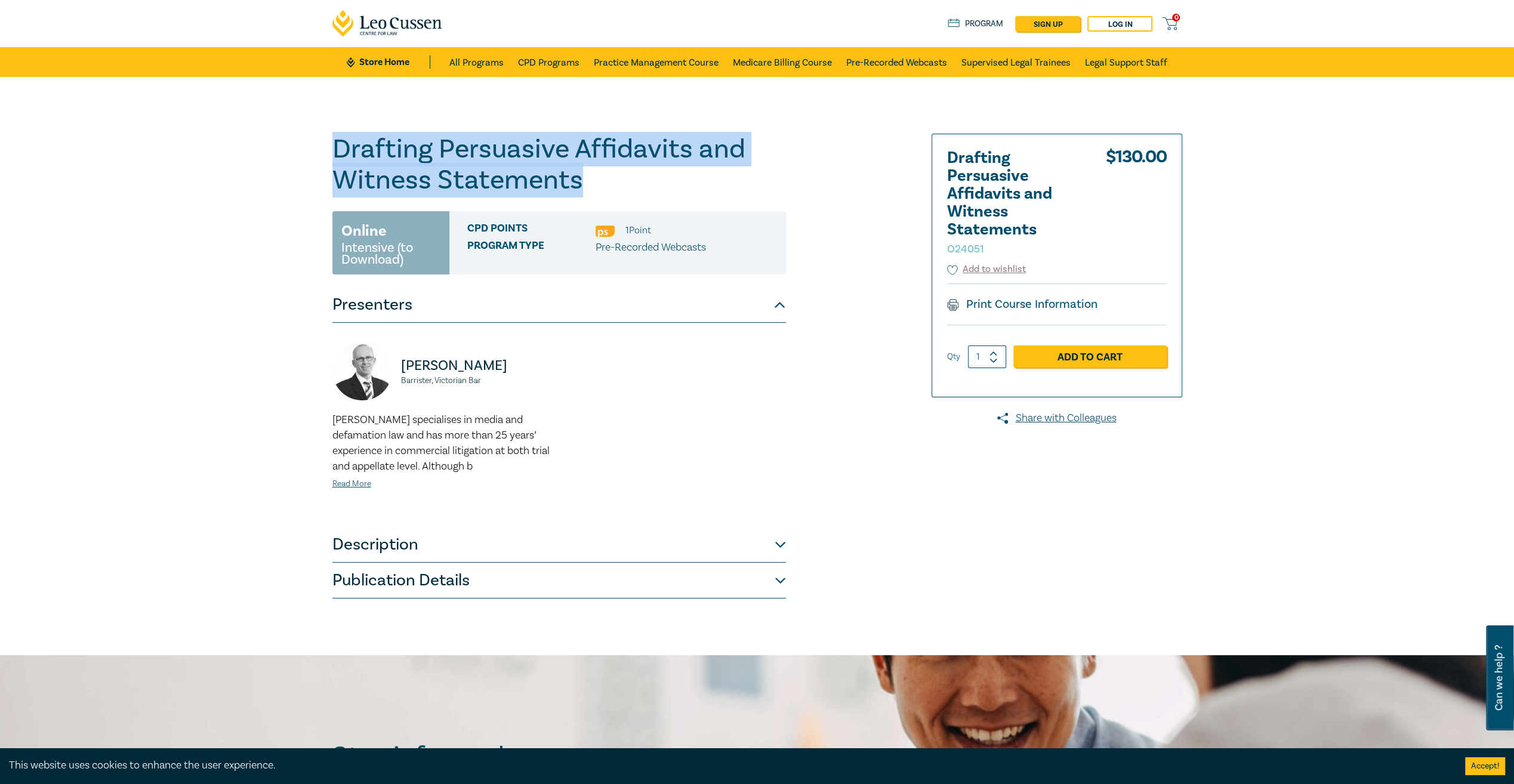
drag, startPoint x: 588, startPoint y: 186, endPoint x: 338, endPoint y: 151, distance: 252.4
click at [338, 151] on h1 "Drafting Persuasive Affidavits and Witness Statements O24051" at bounding box center [559, 164] width 454 height 62
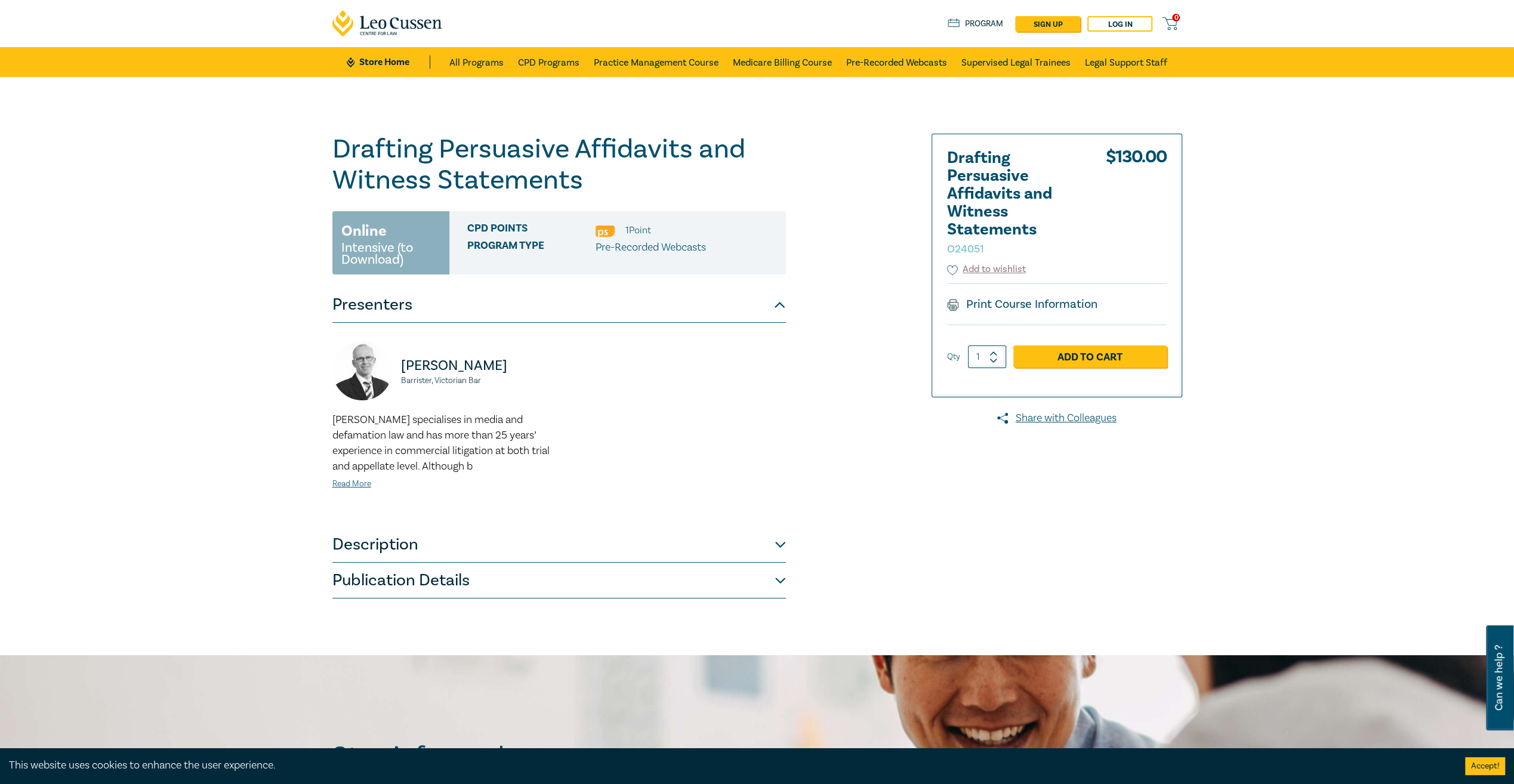
click at [153, 313] on div "Drafting Persuasive Affidavits and Witness Statements O24051 Online Intensive (…" at bounding box center [757, 366] width 1514 height 578
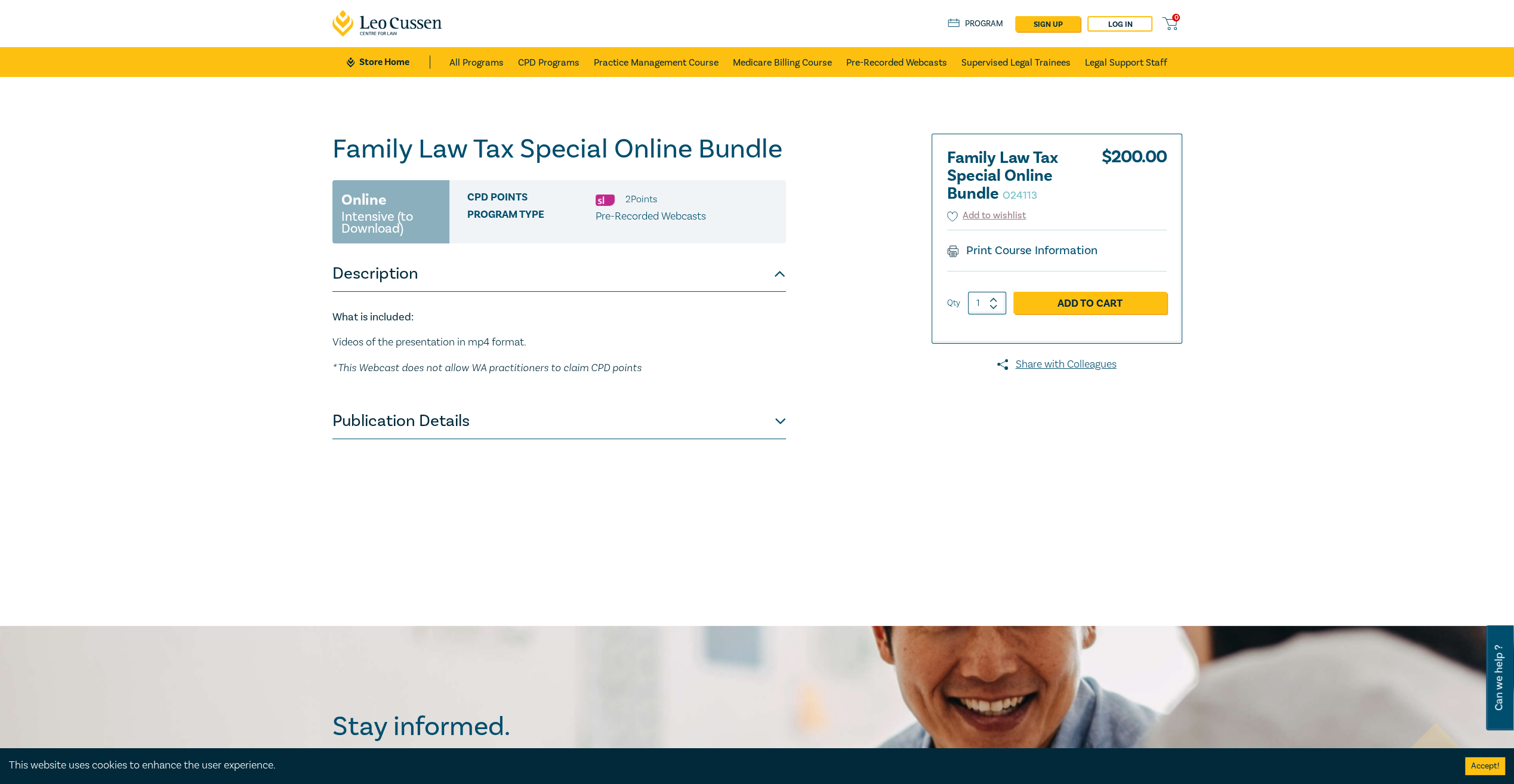
click at [439, 421] on button "Publication Details" at bounding box center [559, 421] width 454 height 35
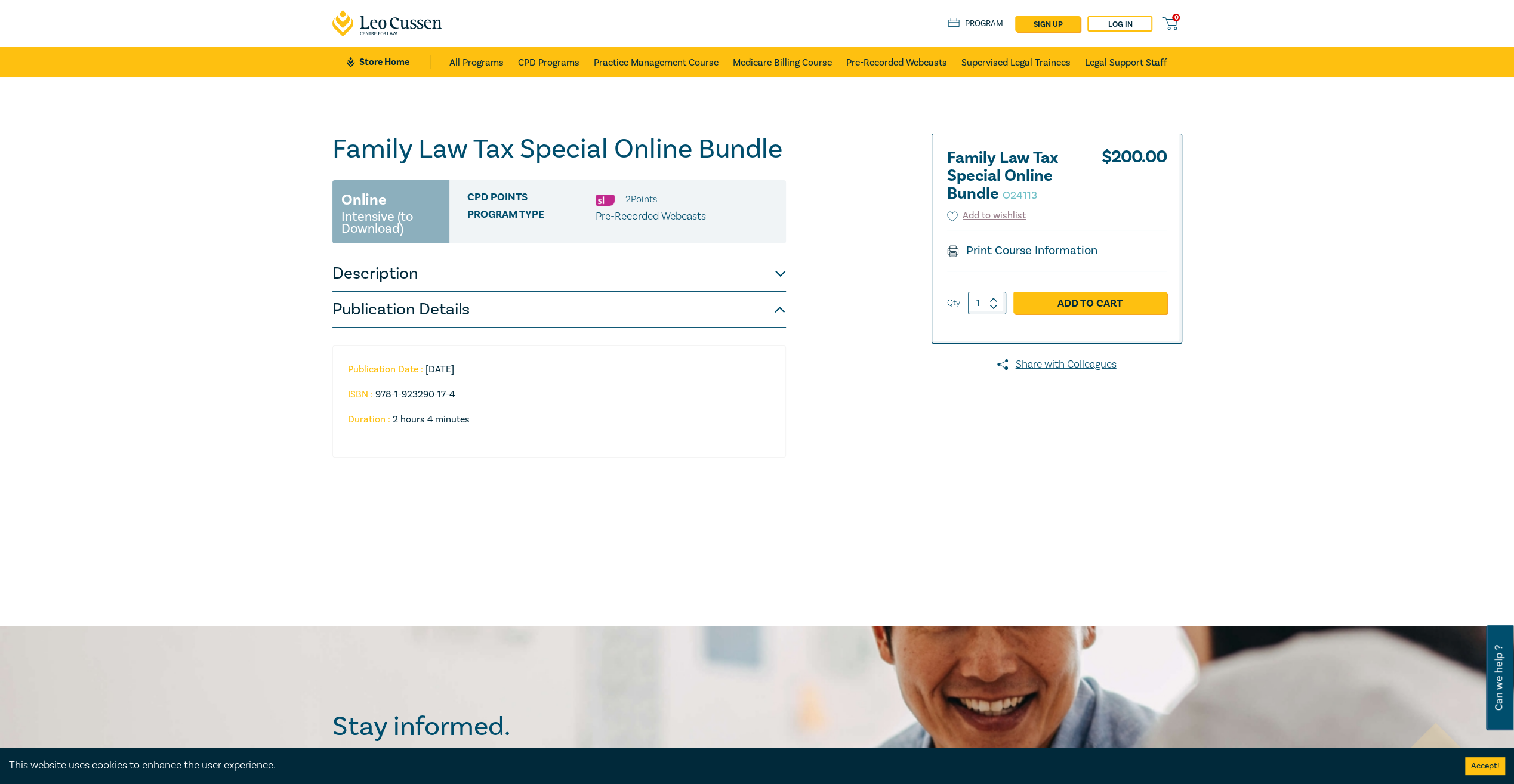
click at [406, 276] on button "Description" at bounding box center [559, 274] width 454 height 35
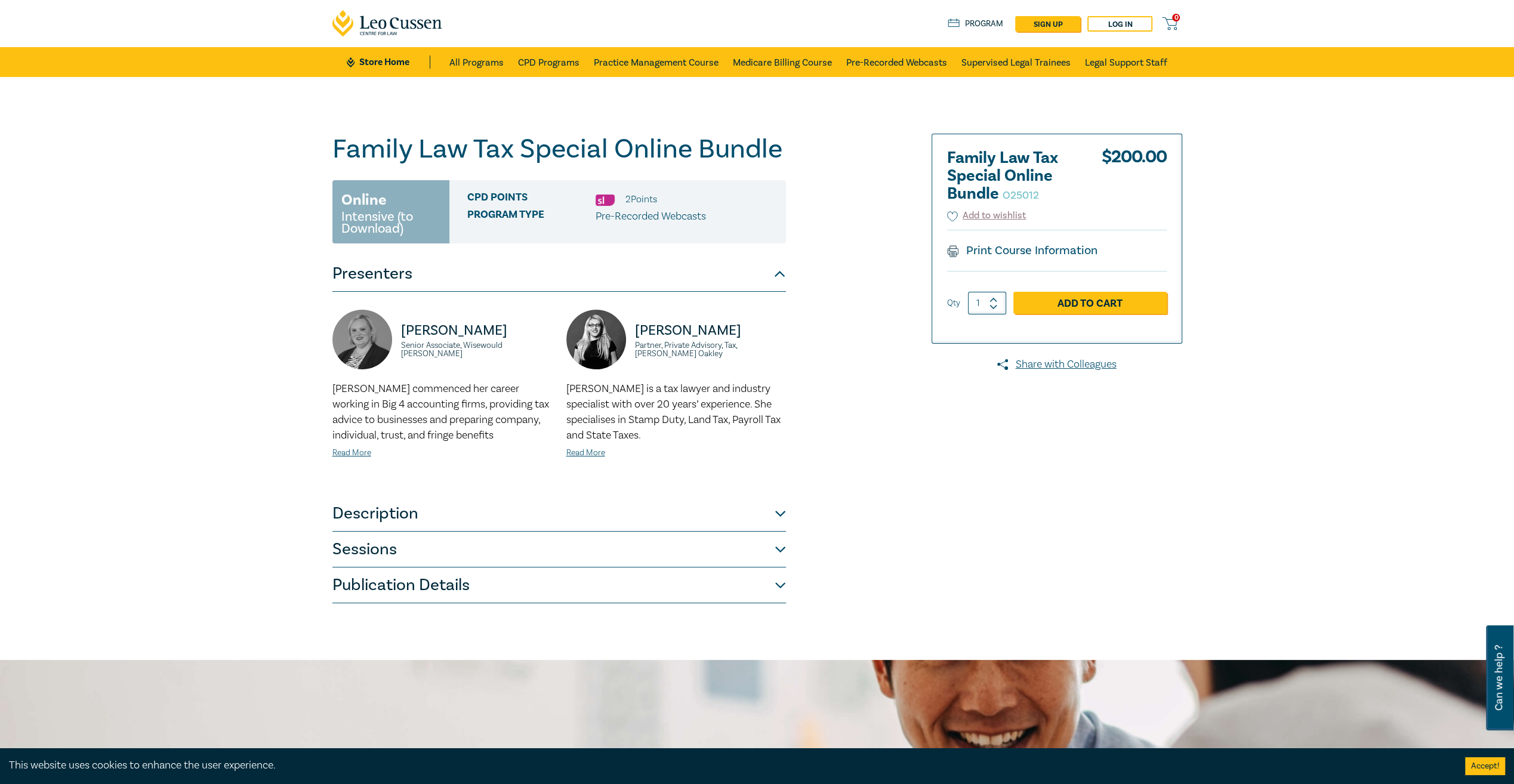
click at [411, 526] on button "Description" at bounding box center [559, 513] width 454 height 35
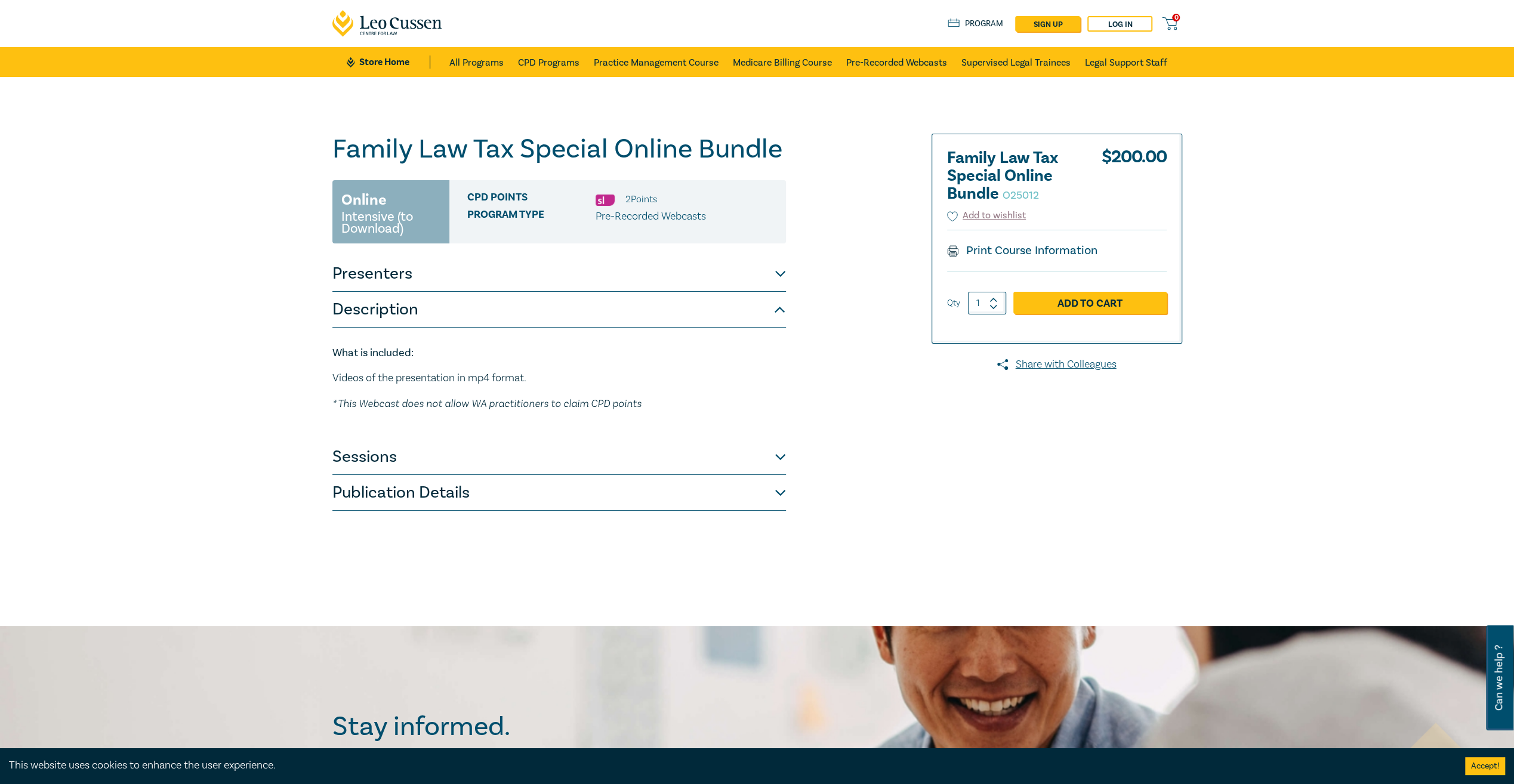
click at [369, 268] on button "Presenters" at bounding box center [559, 274] width 454 height 35
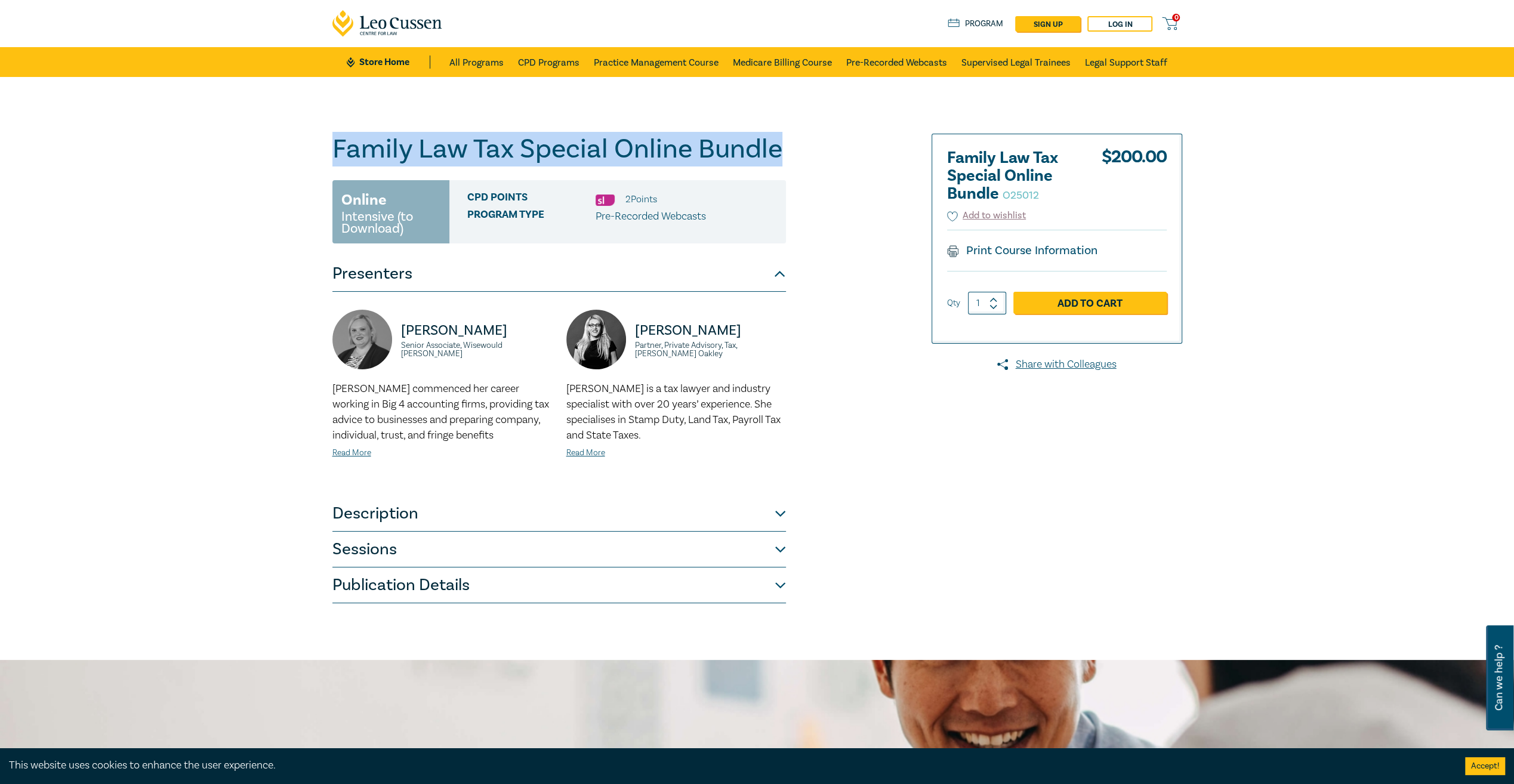
drag, startPoint x: 778, startPoint y: 156, endPoint x: 239, endPoint y: 157, distance: 539.0
click at [239, 157] on div "Family Law Tax Special Online Bundle O25012 Online Intensive (to Download) CPD …" at bounding box center [757, 368] width 1514 height 583
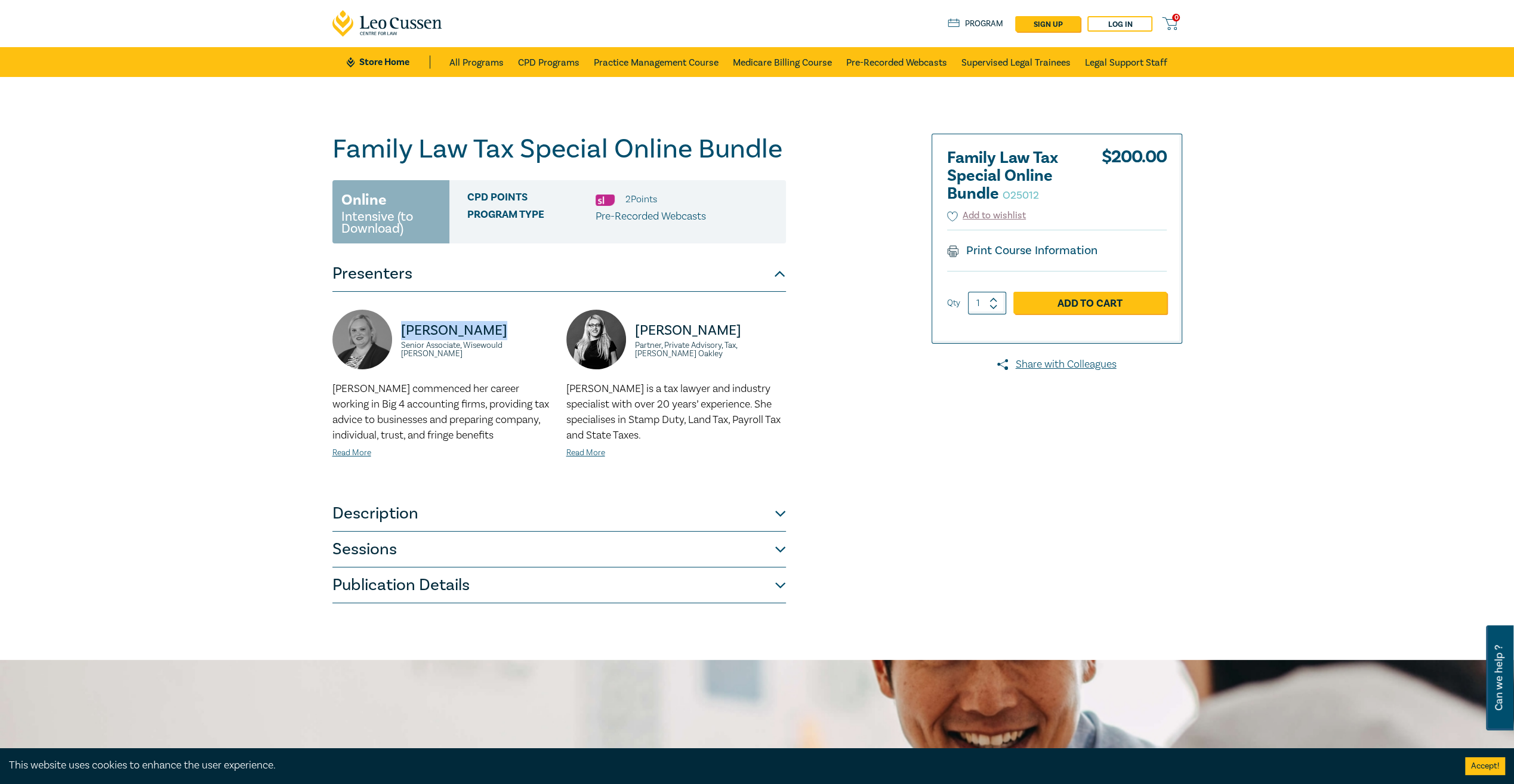
drag, startPoint x: 489, startPoint y: 333, endPoint x: 400, endPoint y: 337, distance: 89.1
click at [400, 337] on div "Kathleen Jess Senior Associate, Wisewould Mahony" at bounding box center [442, 345] width 219 height 72
drag, startPoint x: 750, startPoint y: 339, endPoint x: 631, endPoint y: 334, distance: 119.1
click at [631, 334] on div "Marina Raulings Partner, Private Advisory, Tax, Mills Oakley" at bounding box center [676, 345] width 219 height 72
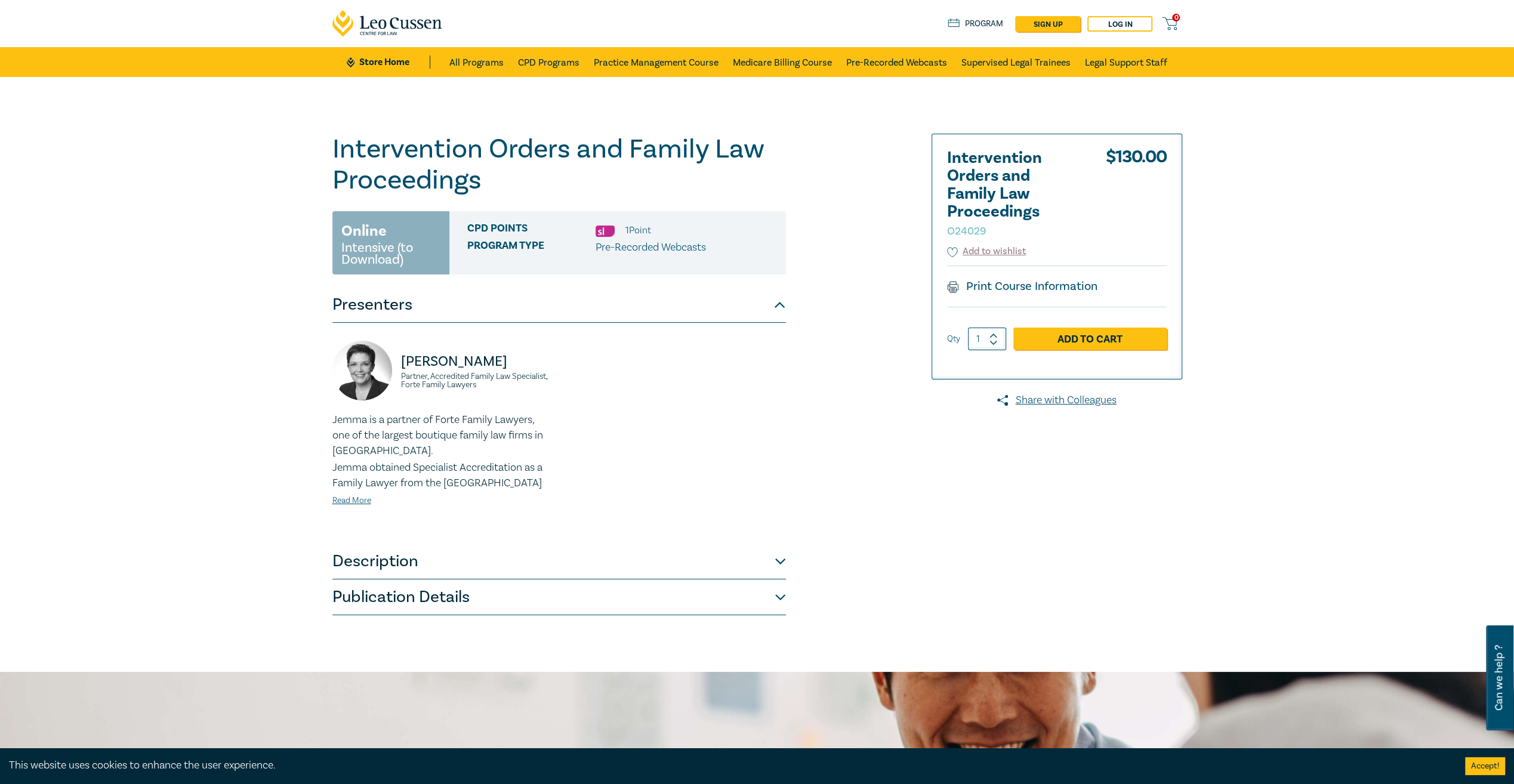
click at [397, 567] on button "Description" at bounding box center [559, 561] width 454 height 35
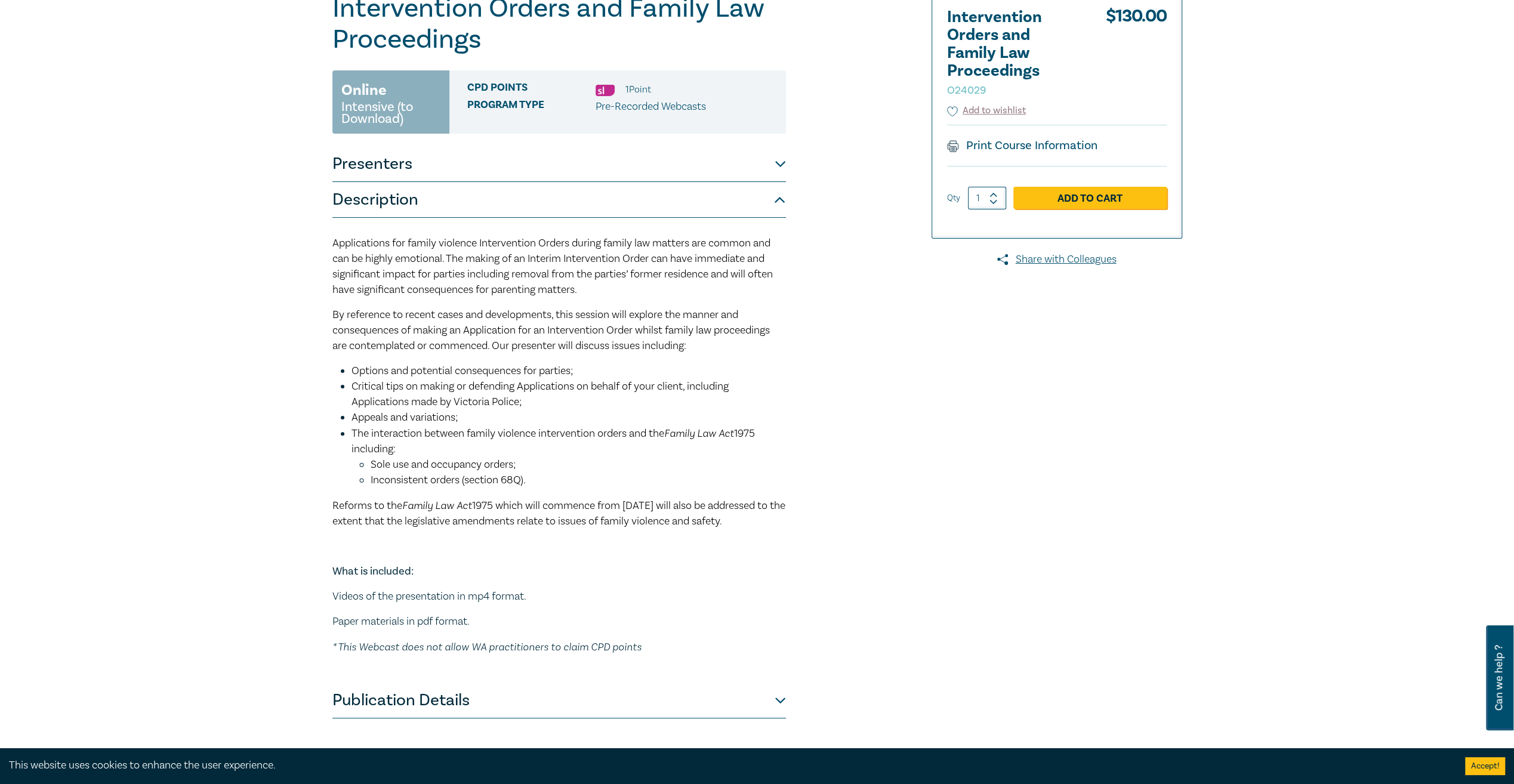
scroll to position [179, 0]
